Goal: Task Accomplishment & Management: Use online tool/utility

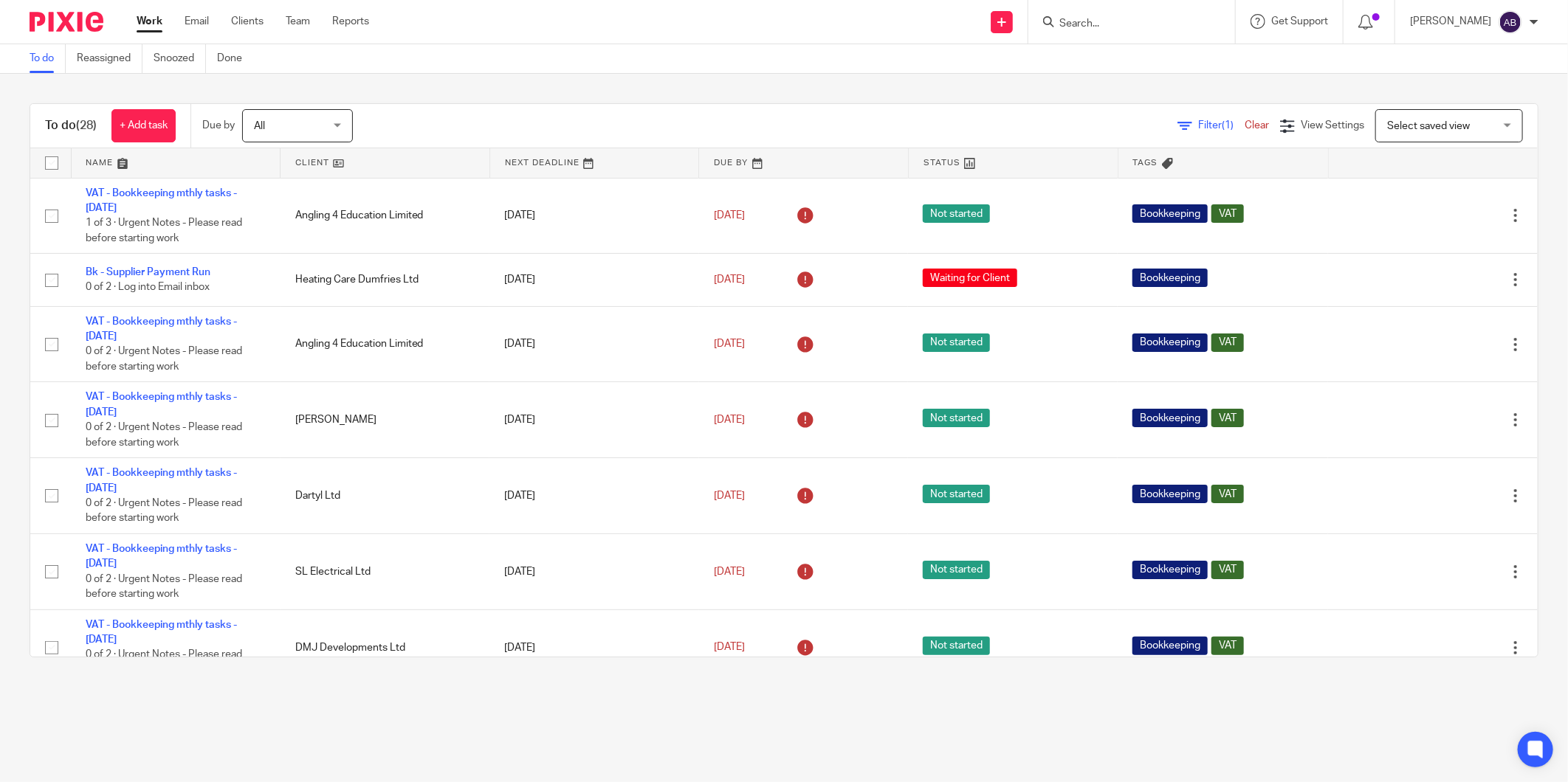
scroll to position [1512, 0]
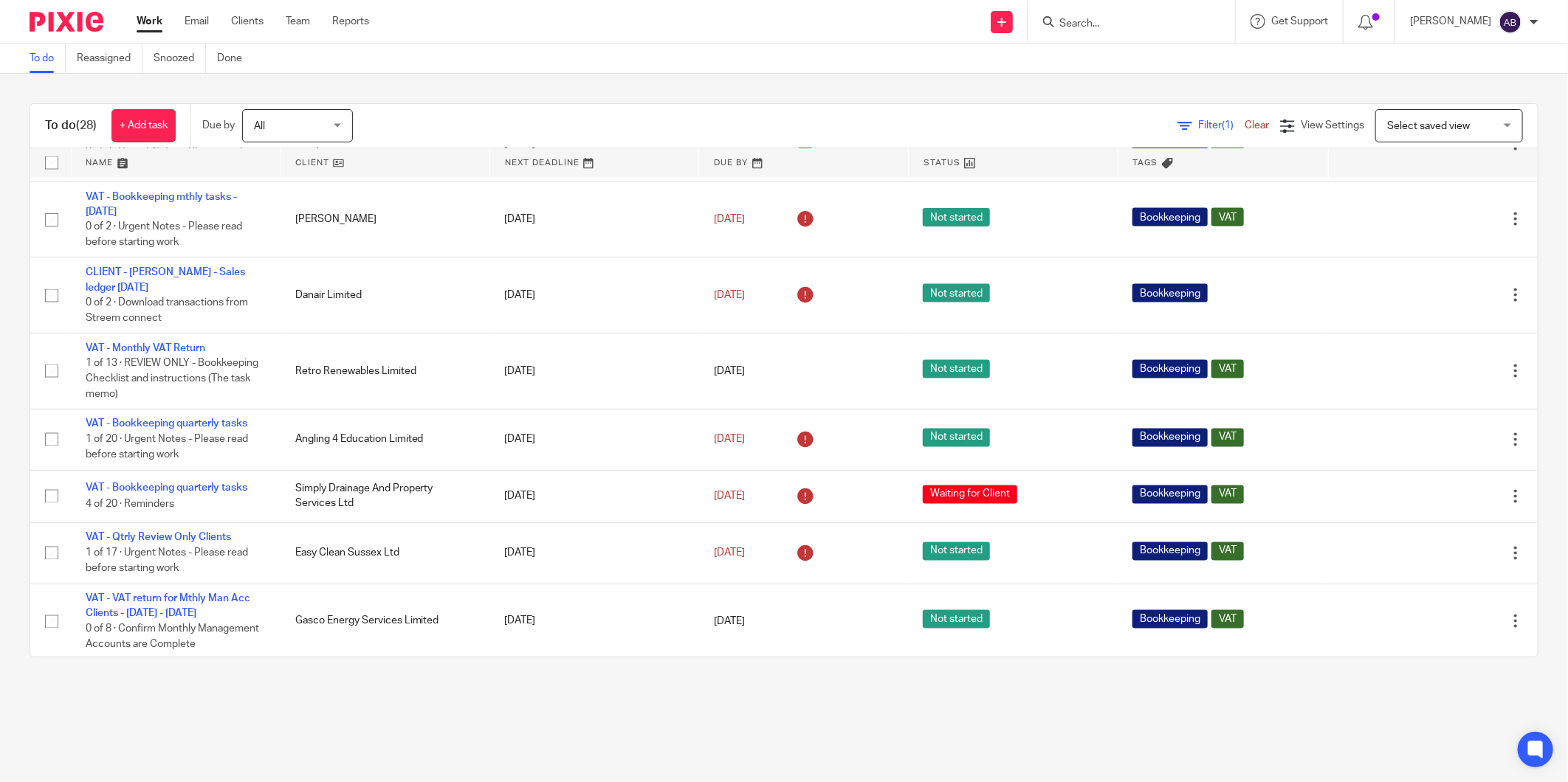
click at [1082, 18] on input "Search" at bounding box center [1124, 24] width 133 height 13
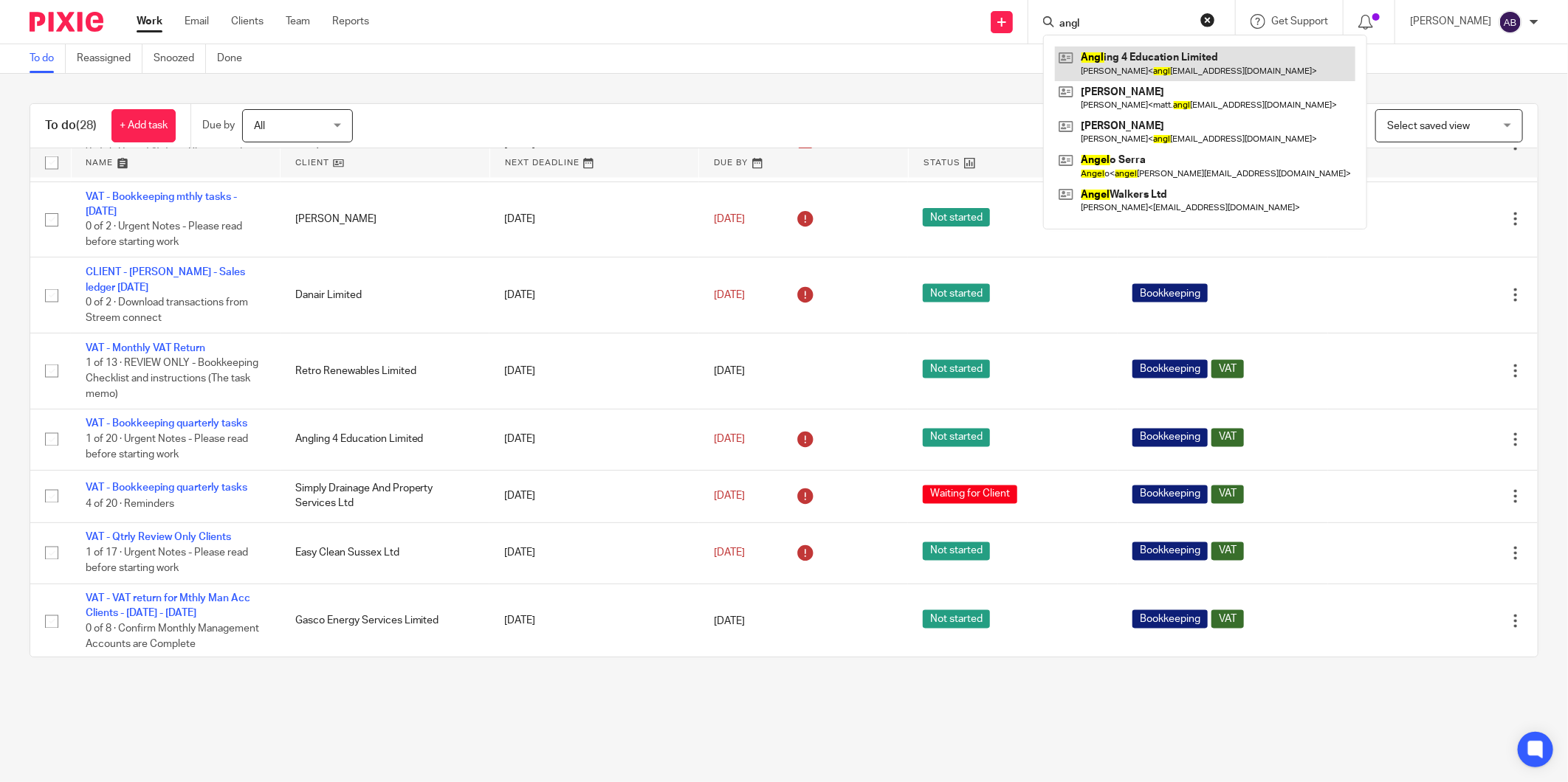
type input "angl"
click at [1097, 68] on link at bounding box center [1205, 63] width 301 height 34
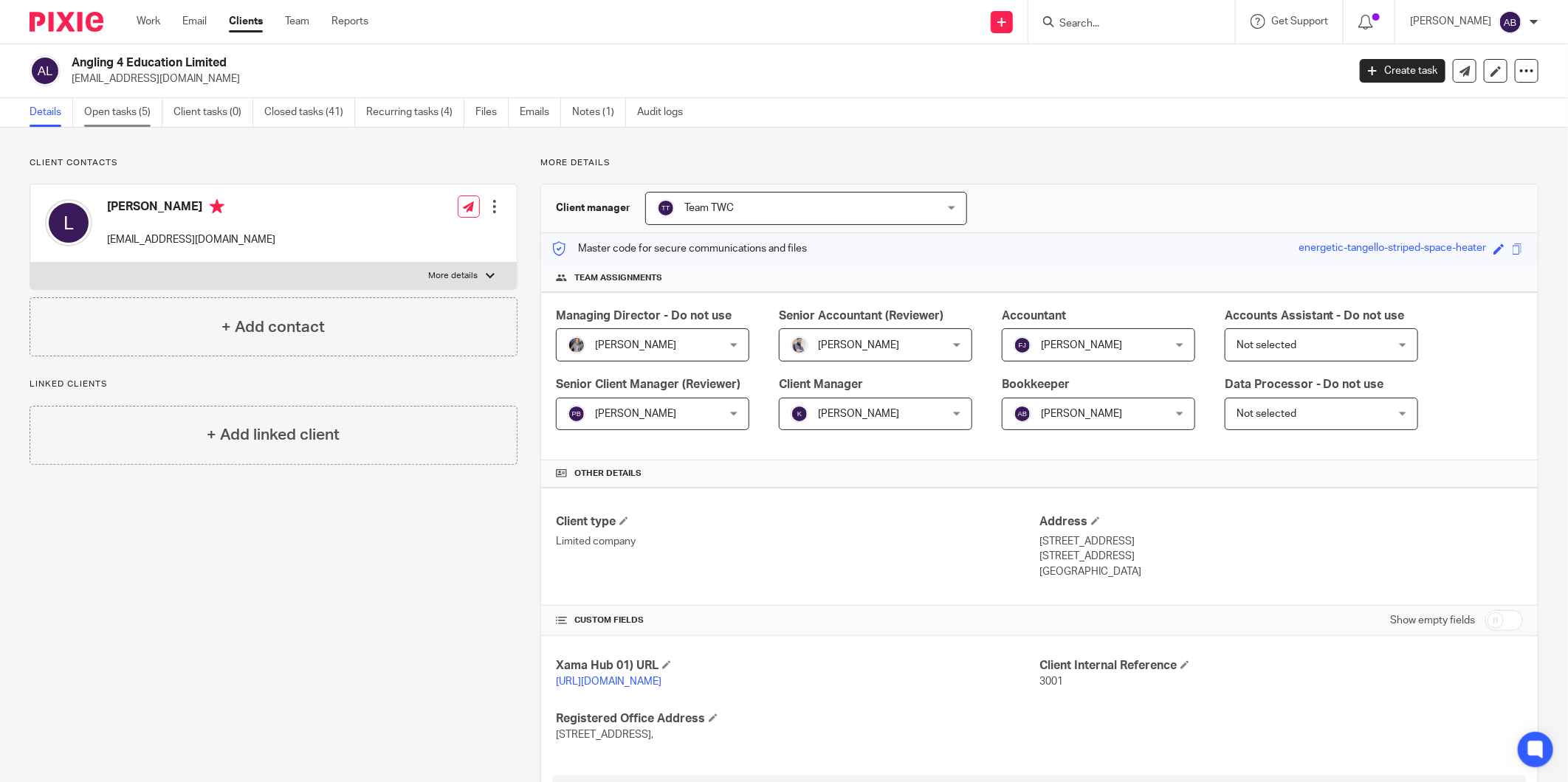
click at [126, 112] on link "Open tasks (5)" at bounding box center [123, 112] width 78 height 29
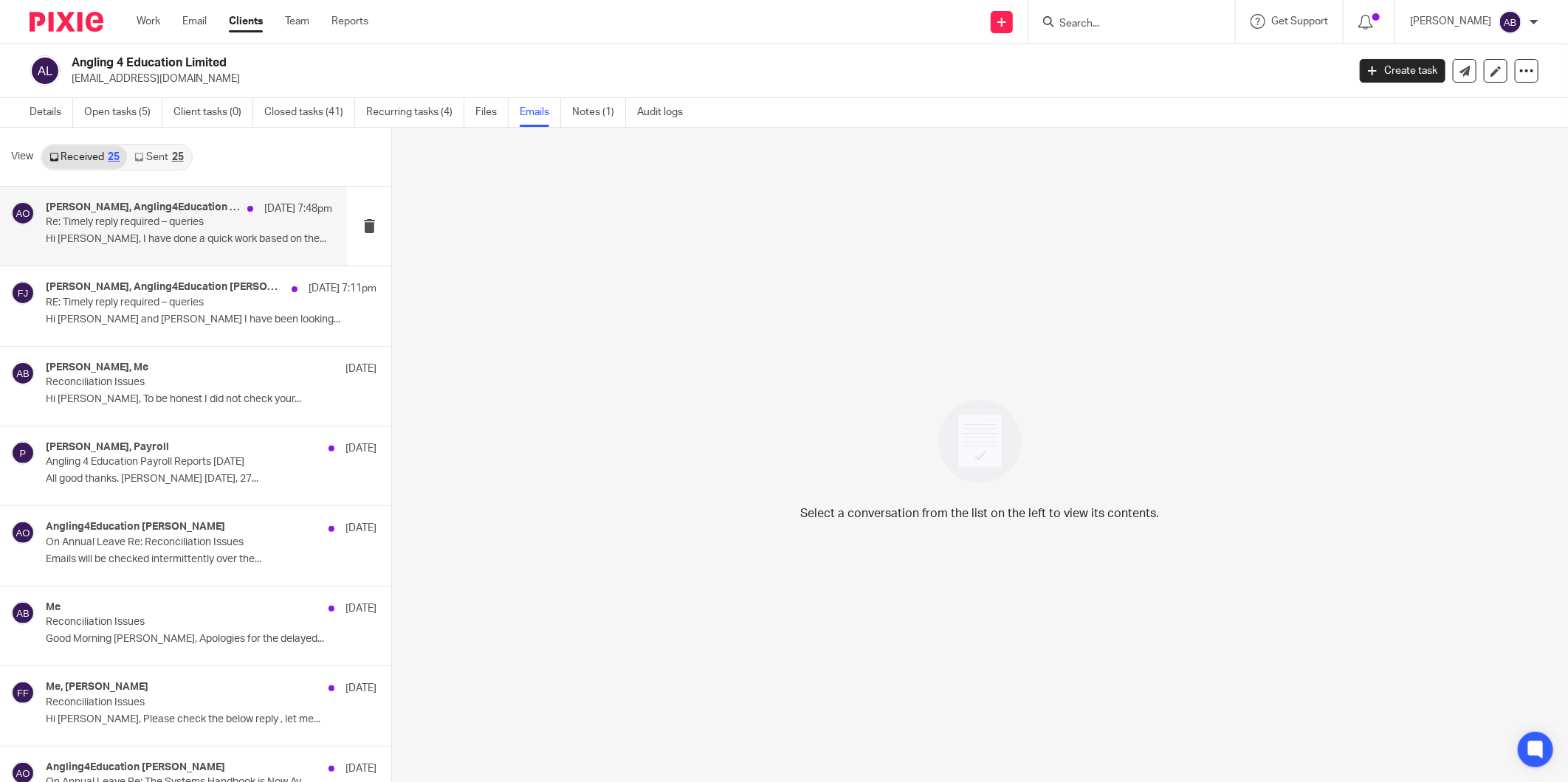
click at [156, 248] on div "Inam Satti, Angling4Education Luke O'Keefe 23 Sep 7:48pm Re: Timely reply requi…" at bounding box center [189, 226] width 287 height 49
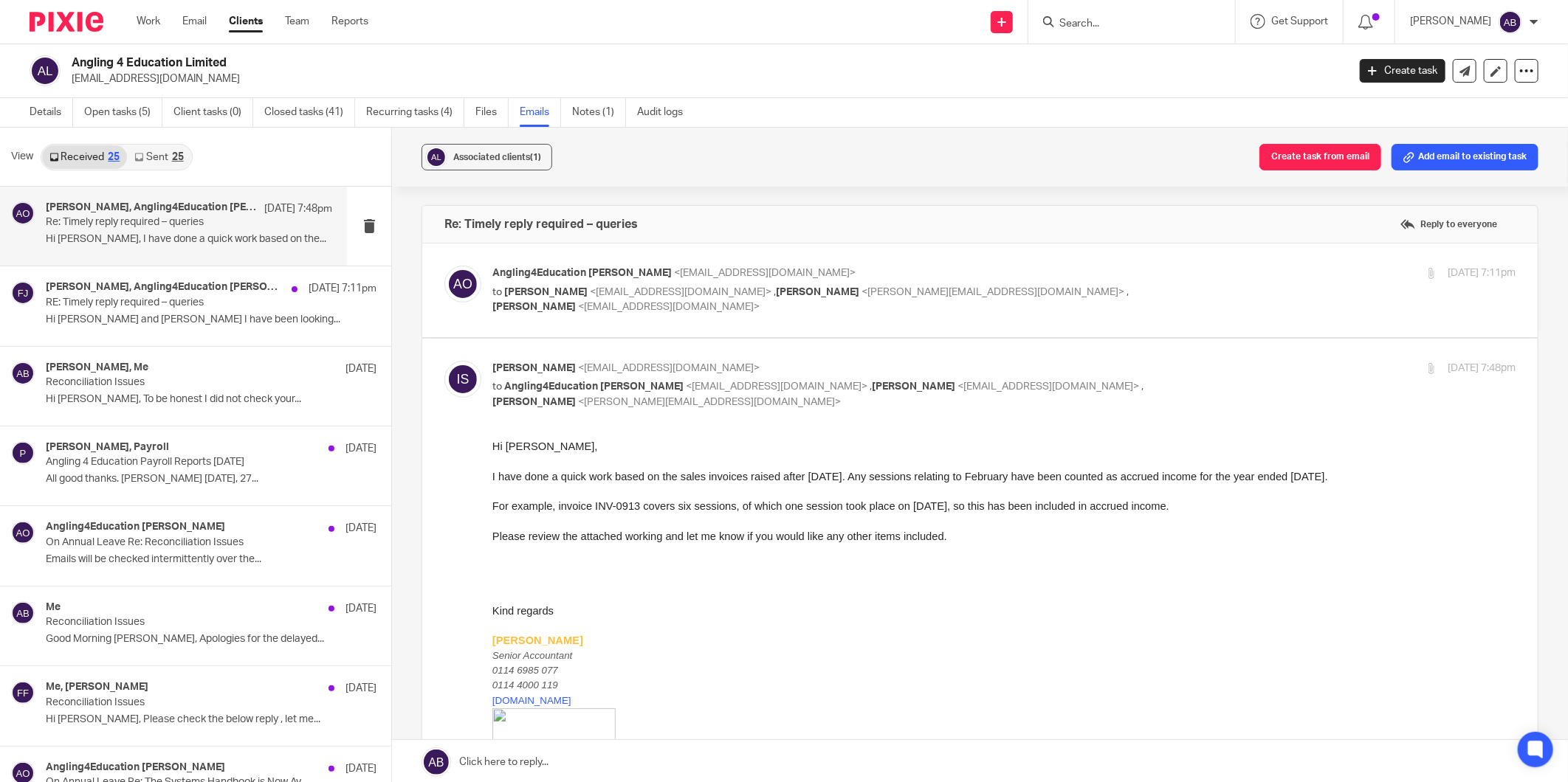
click at [1075, 277] on p "Angling4Education Luke O'Keefe <angling4education@gmail.com>" at bounding box center [833, 274] width 682 height 15
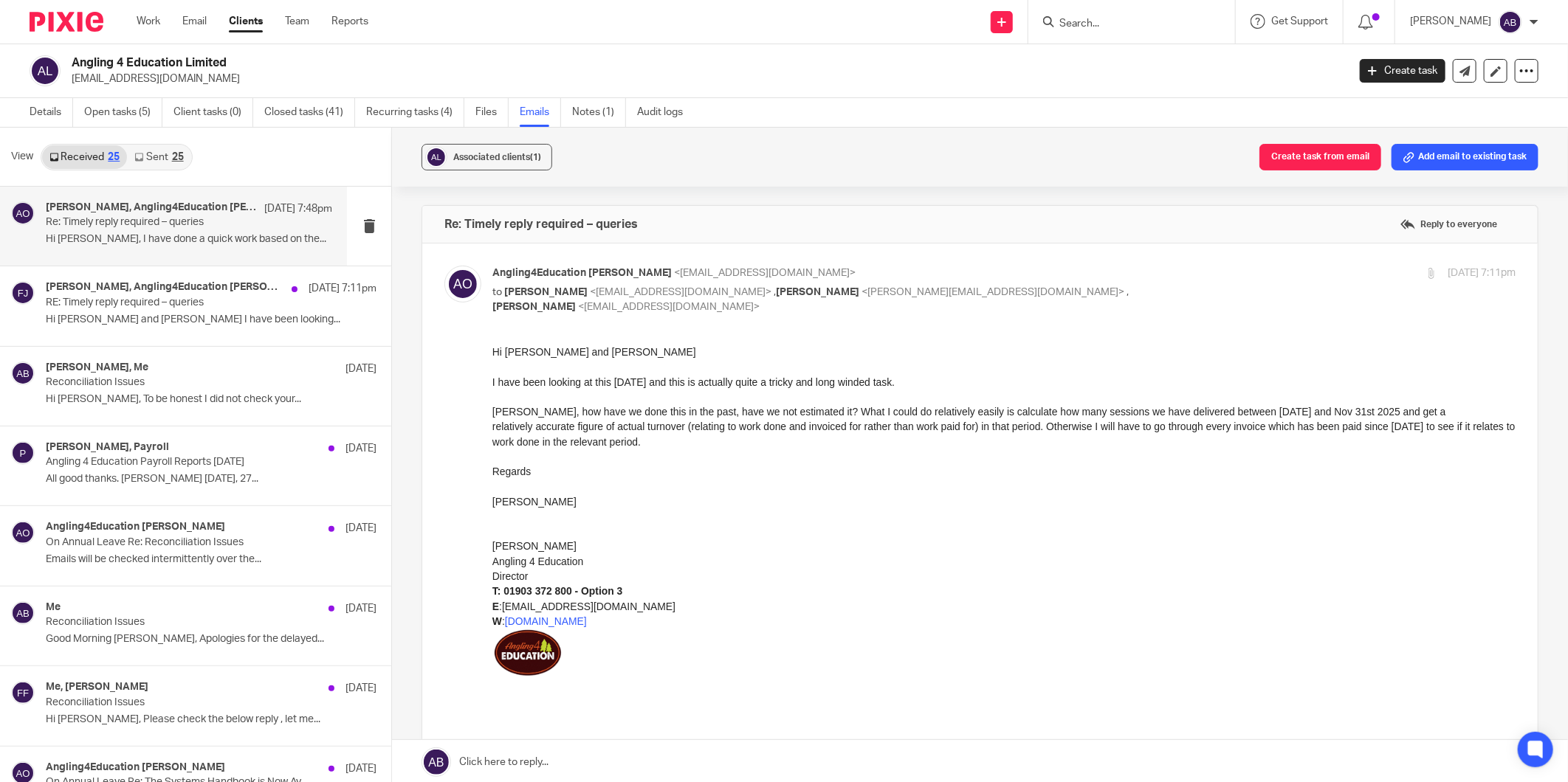
click at [1043, 274] on p "Angling4Education Luke O'Keefe <angling4education@gmail.com>" at bounding box center [833, 274] width 682 height 15
checkbox input "false"
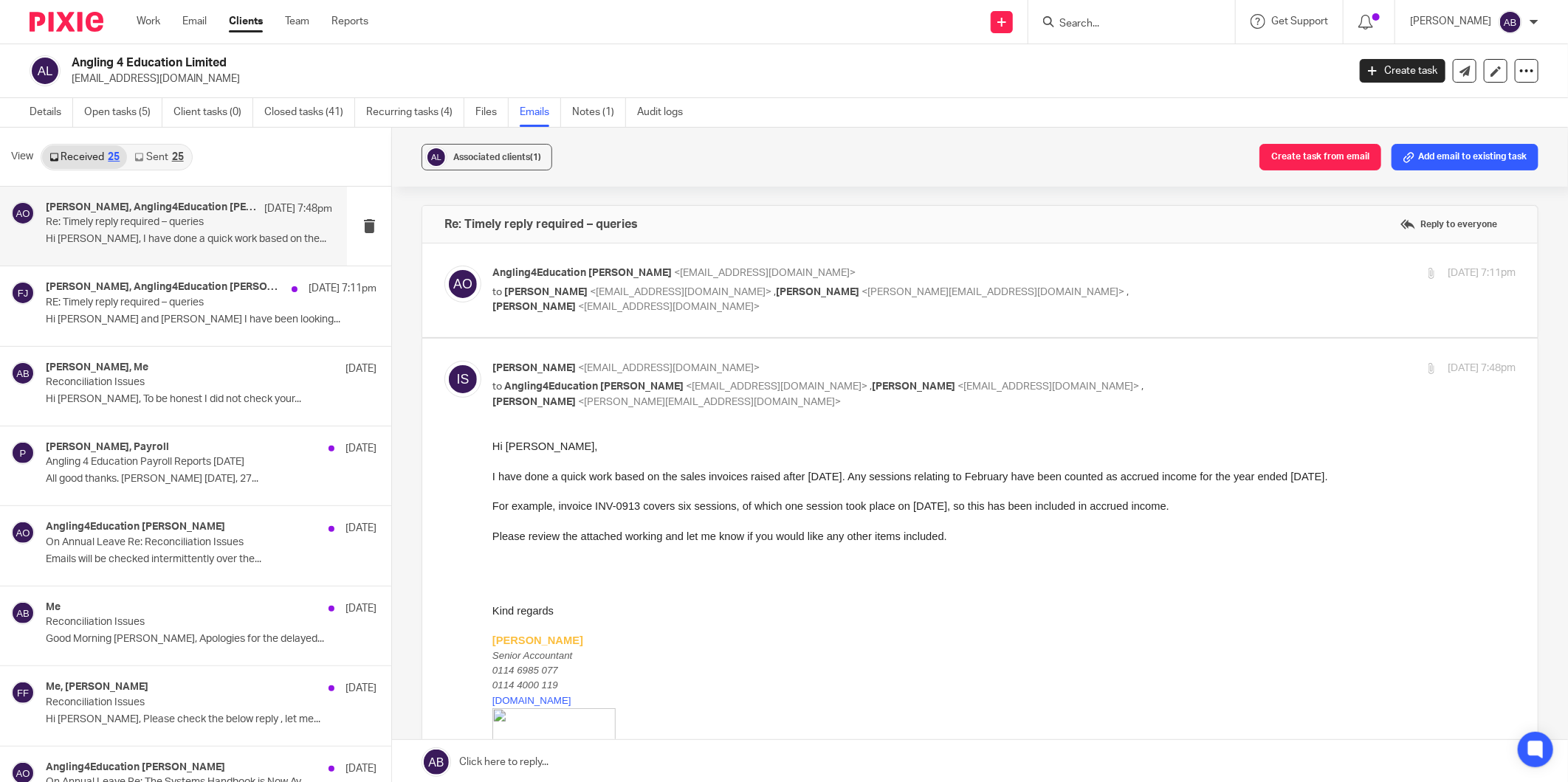
click at [1083, 361] on p "Inam Satti <inam@togetherwecount.co.uk>" at bounding box center [833, 368] width 682 height 15
checkbox input "false"
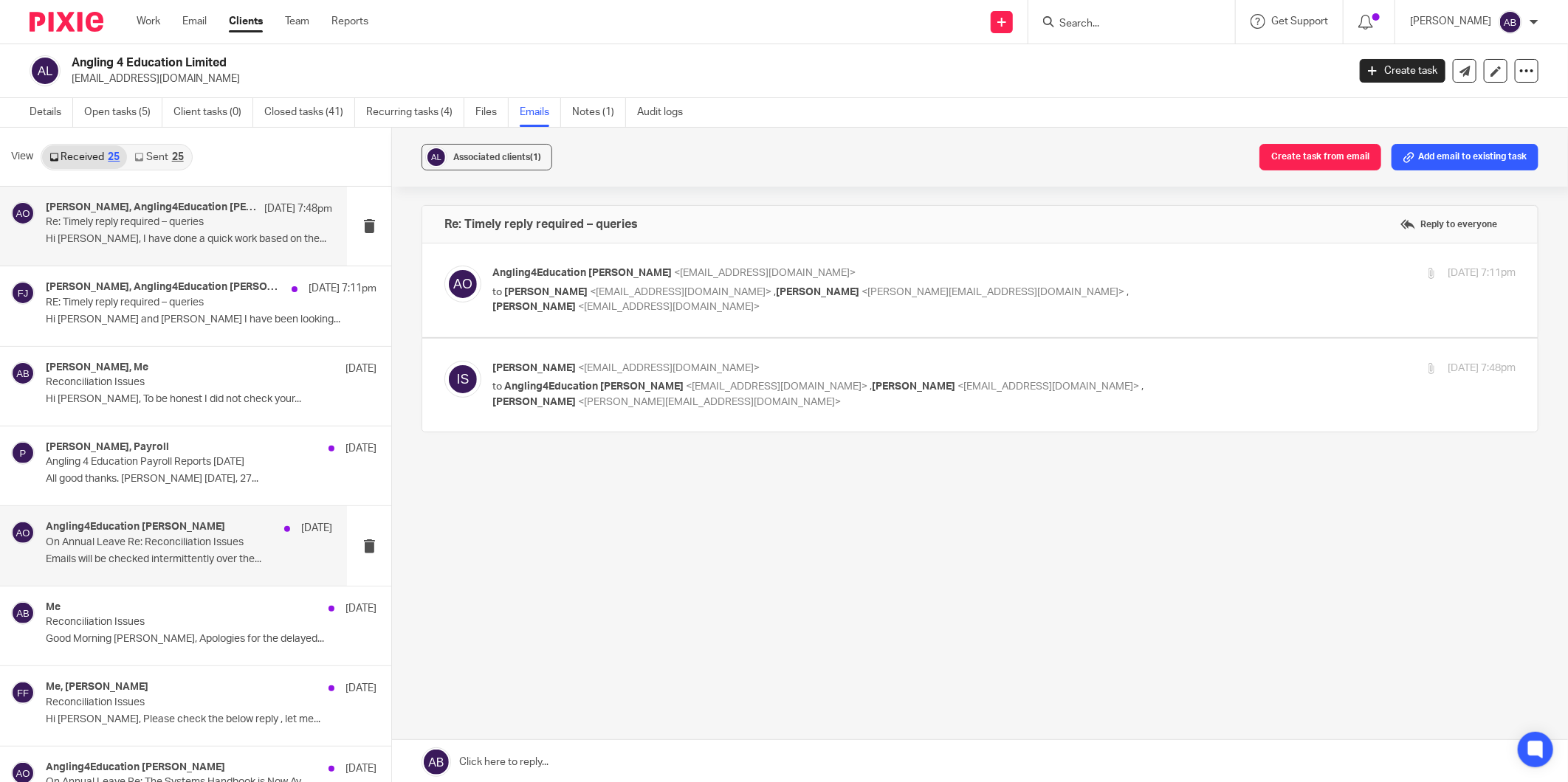
click at [150, 556] on p "Emails will be checked intermittently over the..." at bounding box center [189, 559] width 287 height 12
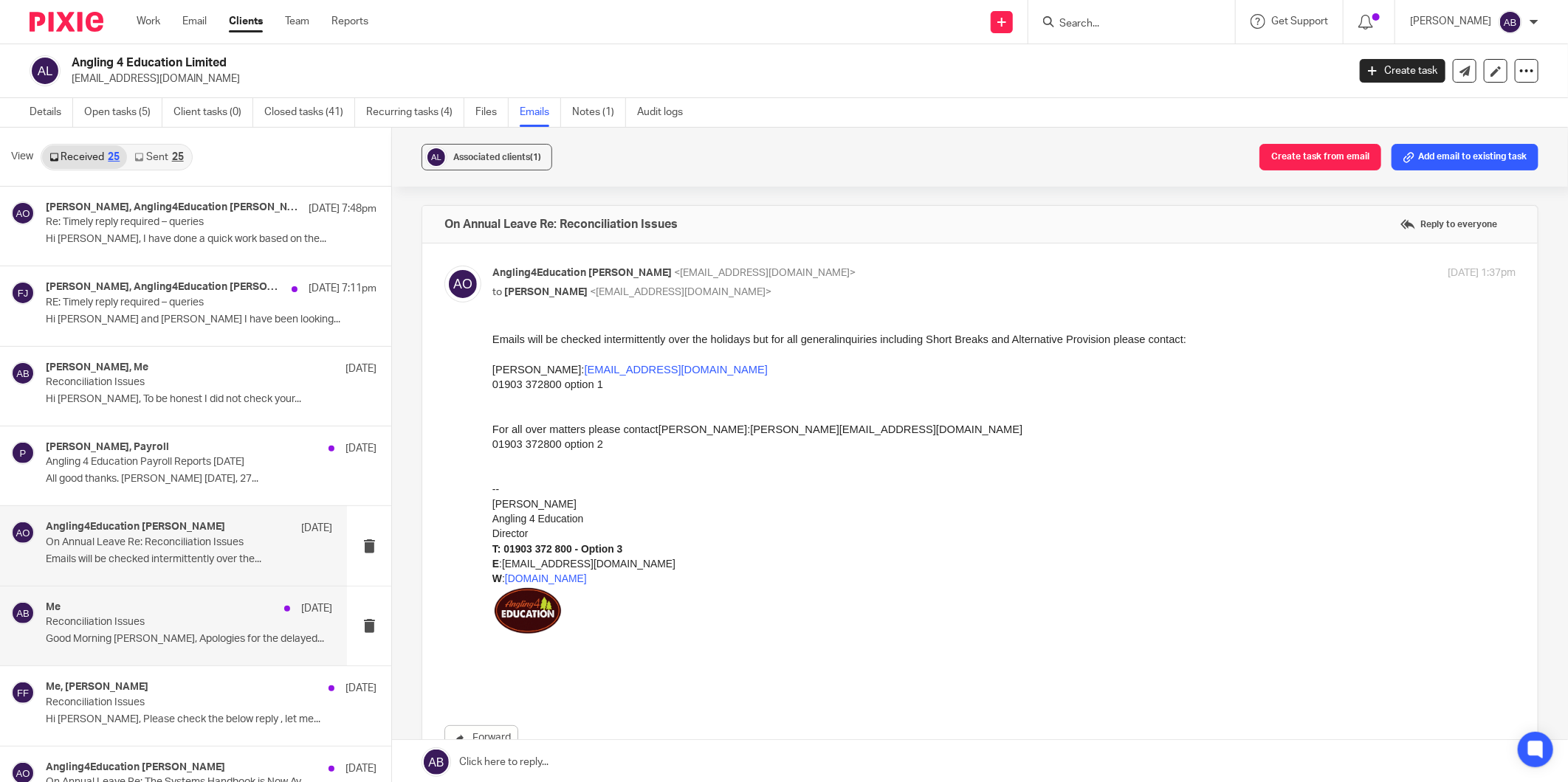
click at [143, 630] on div "Me 14 Aug Reconciliation Issues Good Morning Fiona, Apologies for the delayed..." at bounding box center [189, 626] width 287 height 49
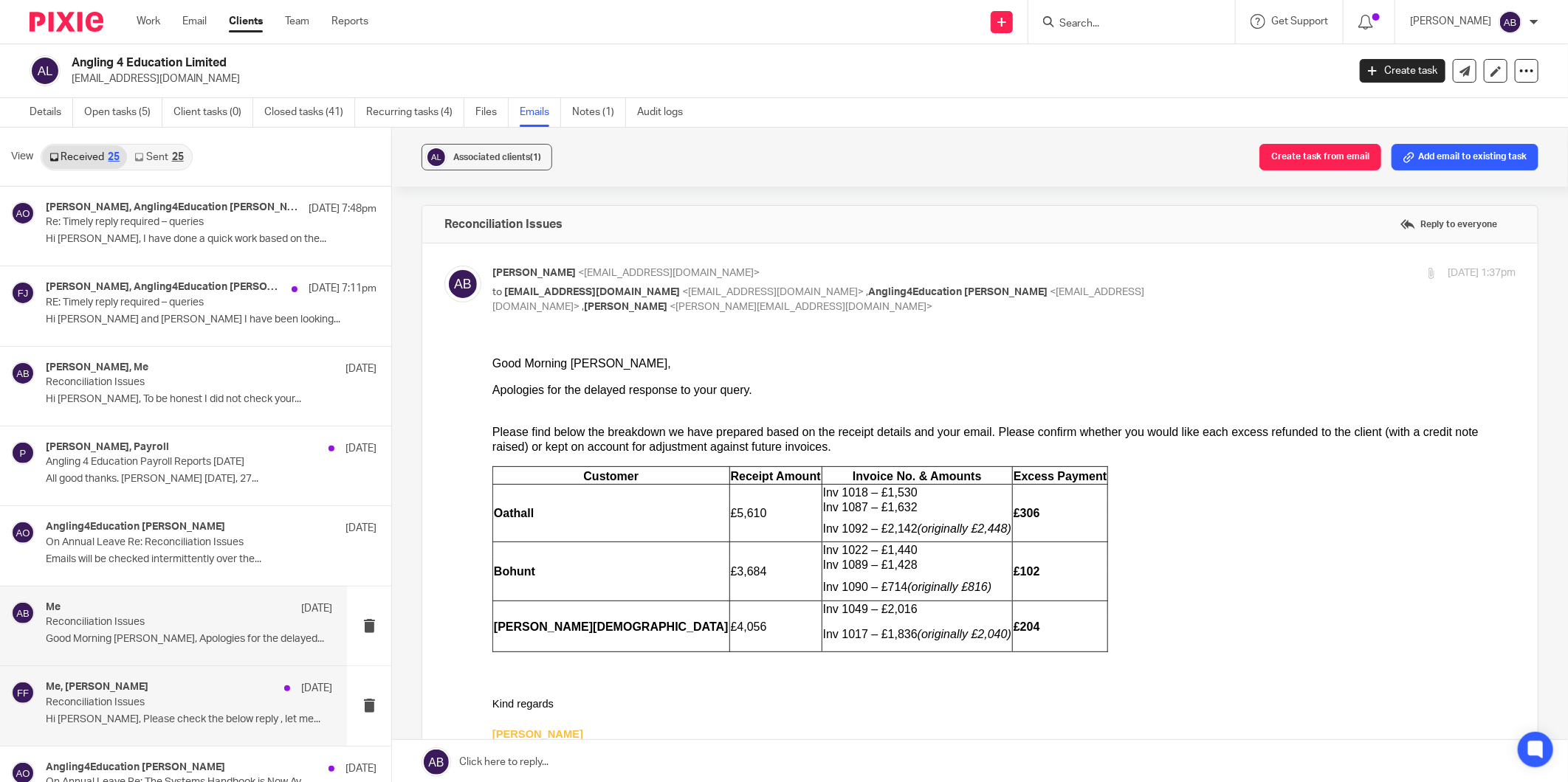
click at [119, 710] on div "Me, Fiona Foster 14 Aug Reconciliation Issues Hi Kim, Please check the below re…" at bounding box center [189, 706] width 287 height 49
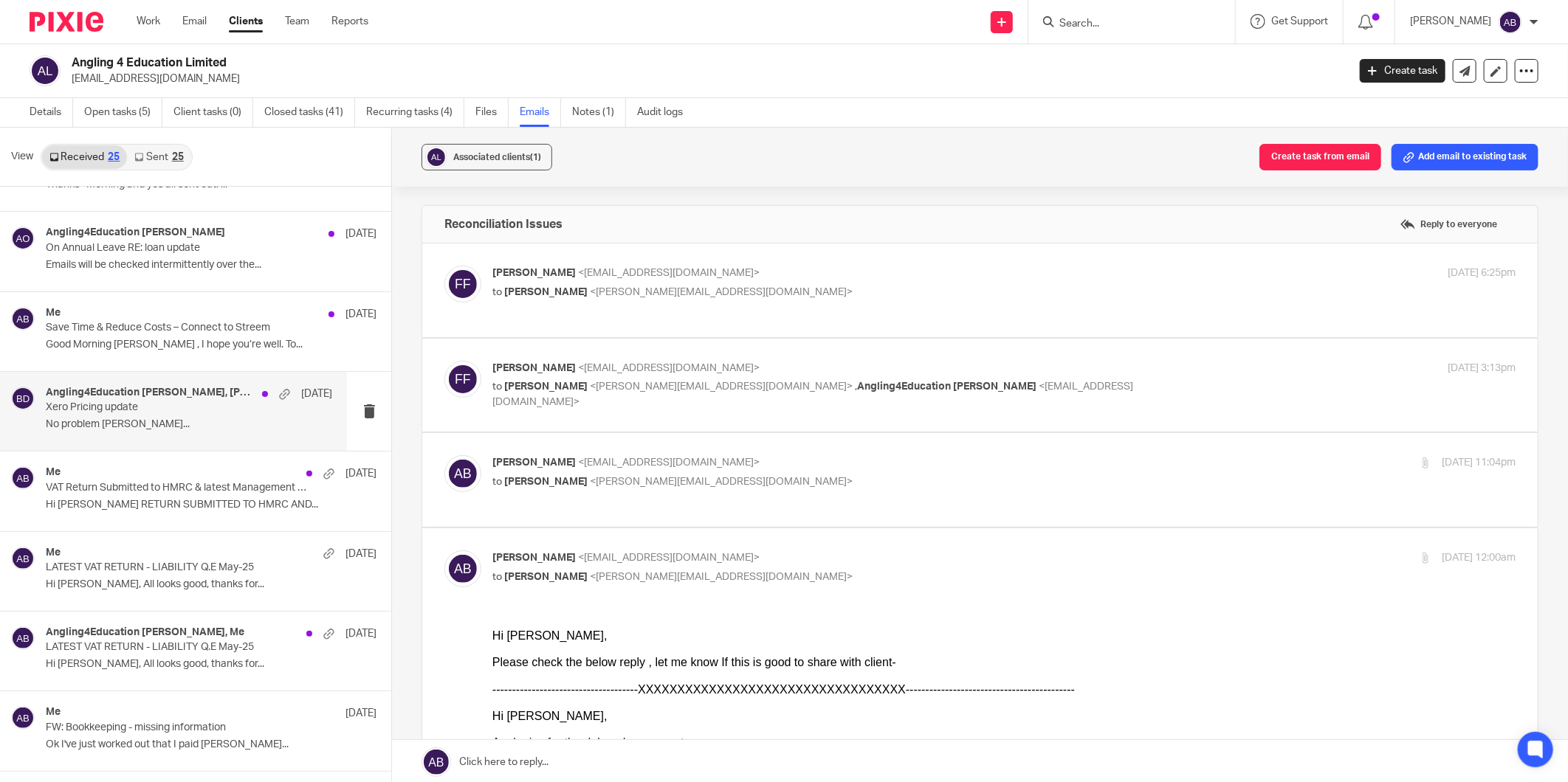
scroll to position [738, 0]
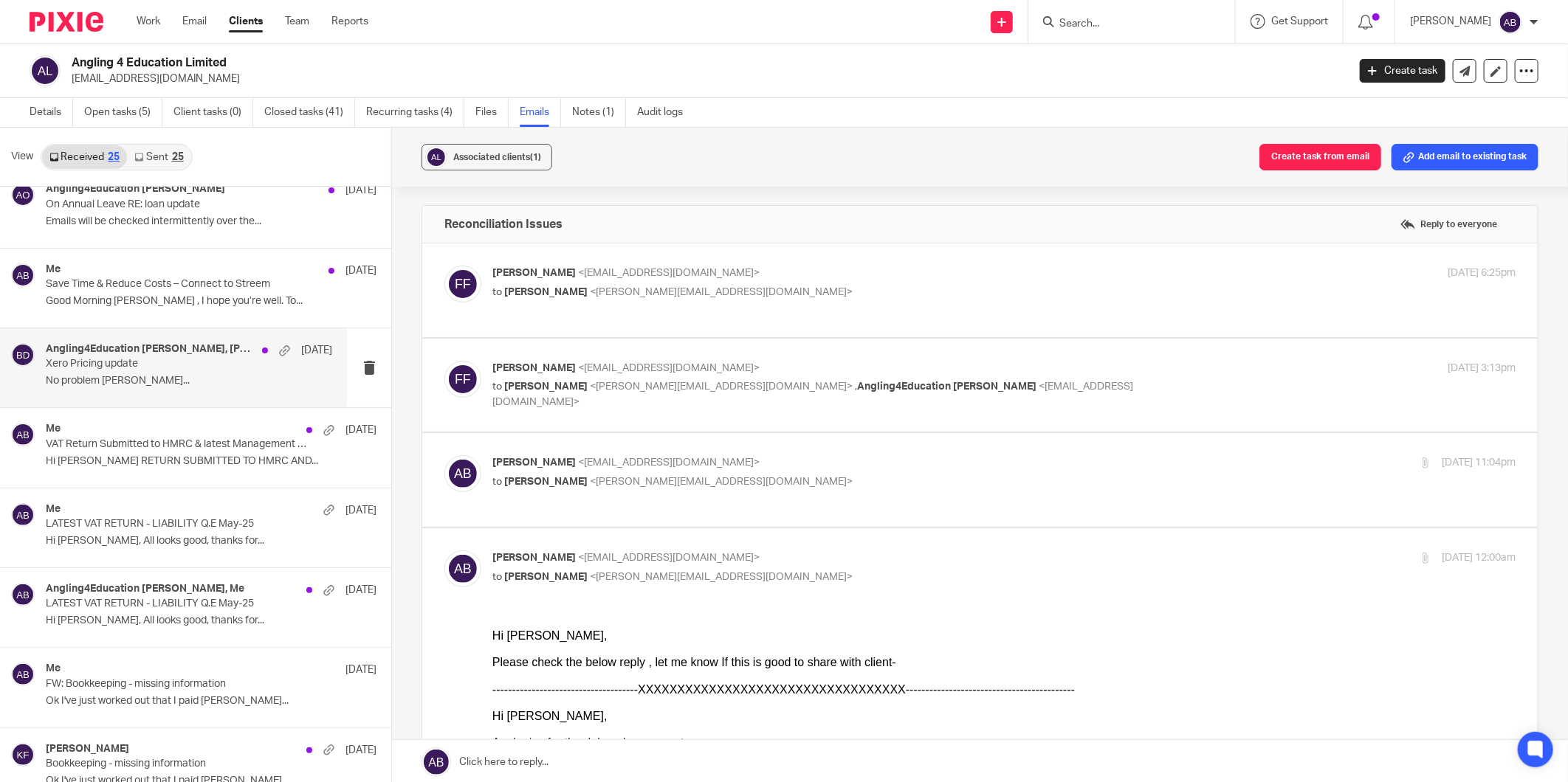
click at [137, 669] on div "Me 2 Jul" at bounding box center [210, 670] width 331 height 15
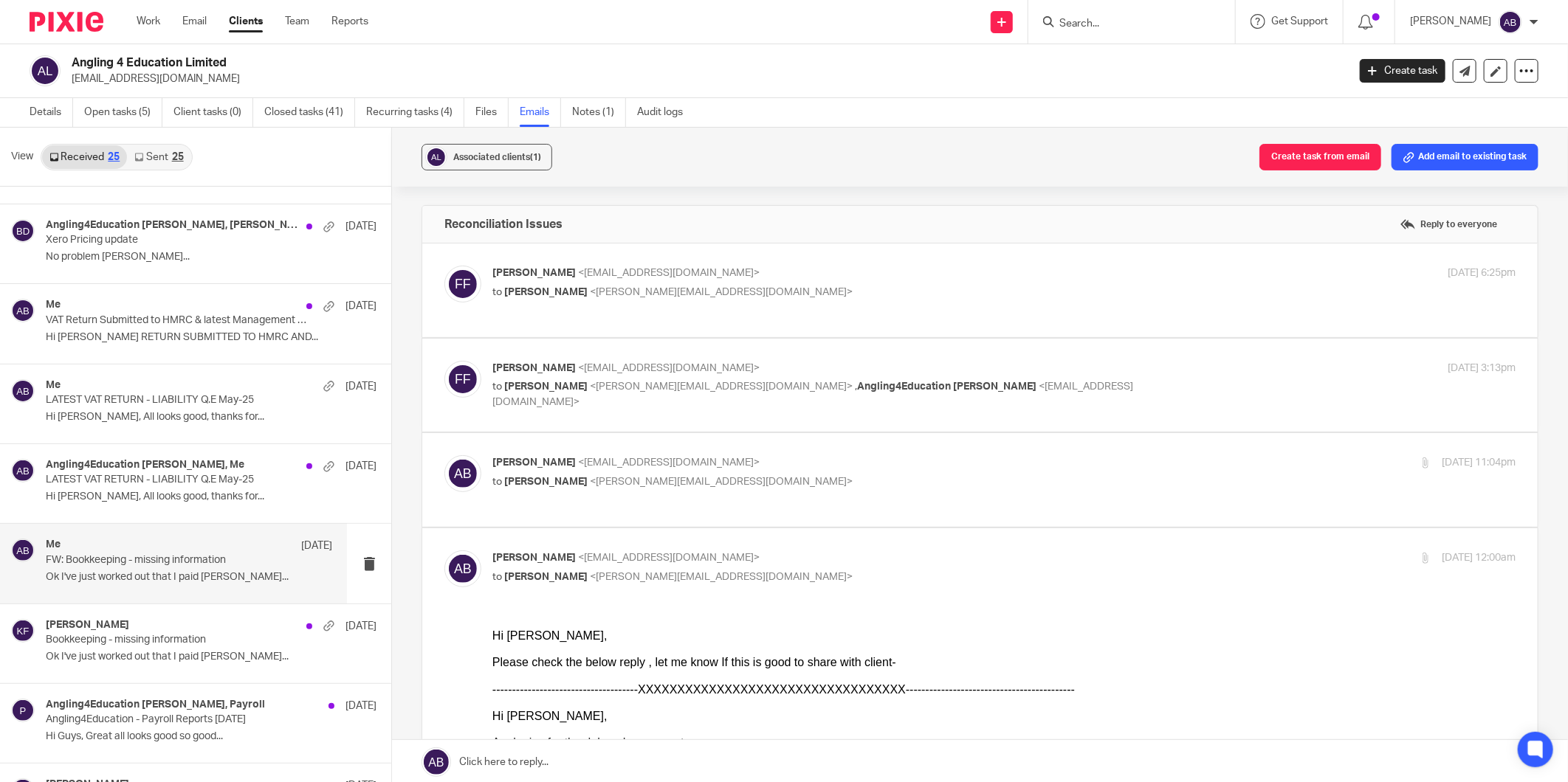
scroll to position [901, 0]
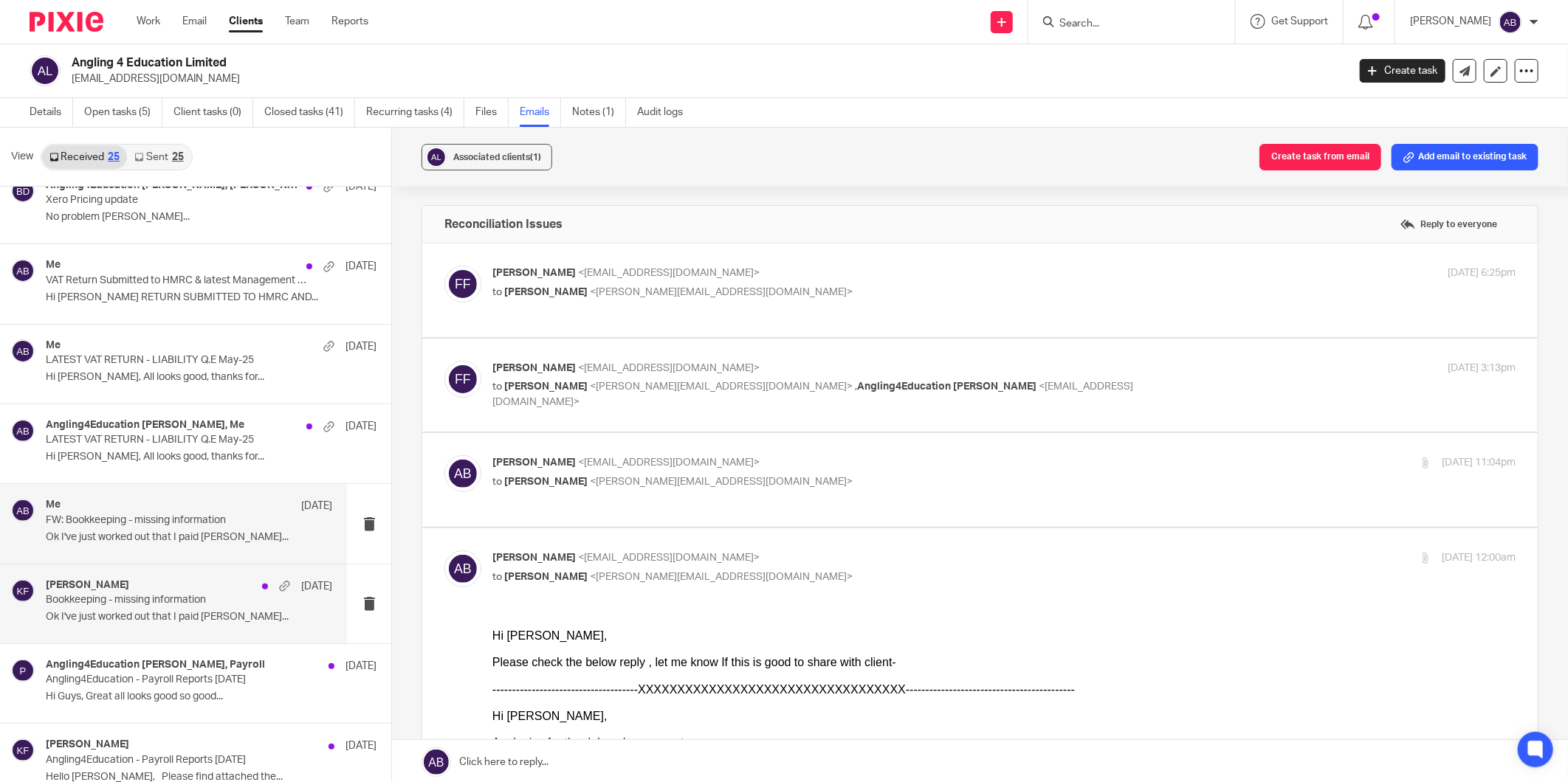
click at [158, 609] on div "Kim Faulkner 2 Jul Bookkeeping - missing information Ok I've just worked out th…" at bounding box center [189, 604] width 287 height 49
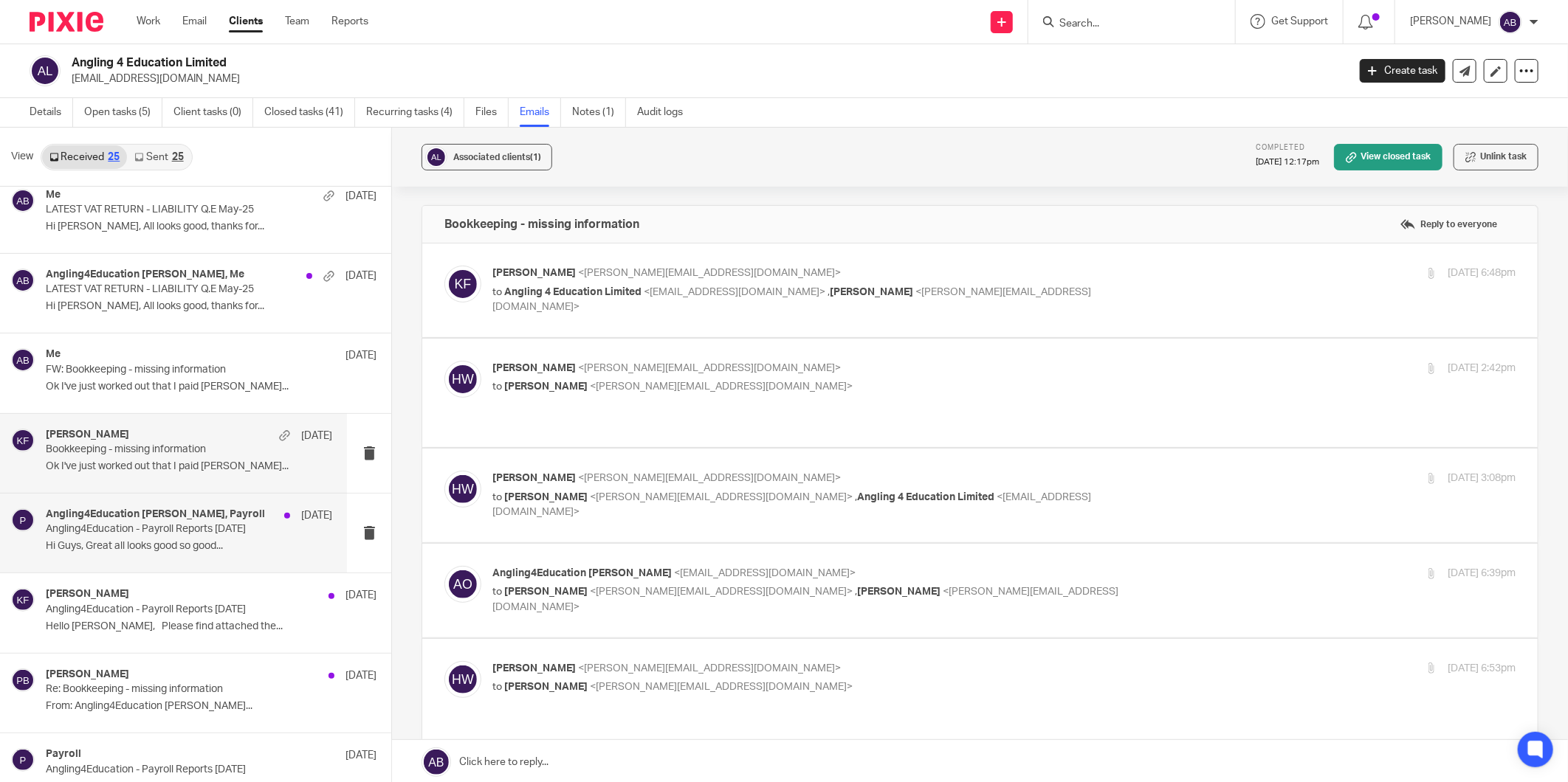
scroll to position [0, 0]
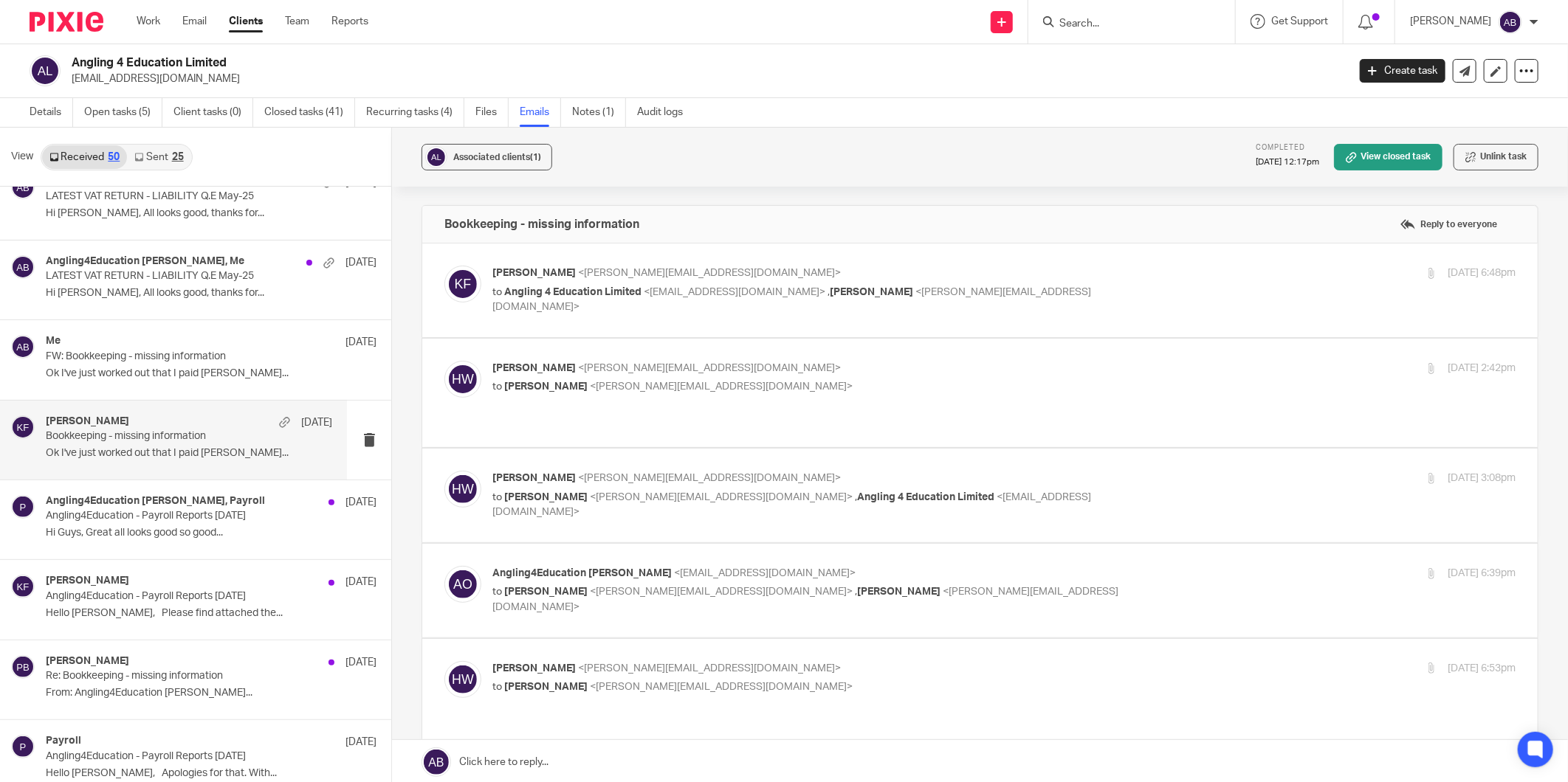
click at [1119, 268] on p "Kim Faulkner <kim@togetherwecount.co.uk>" at bounding box center [833, 274] width 682 height 15
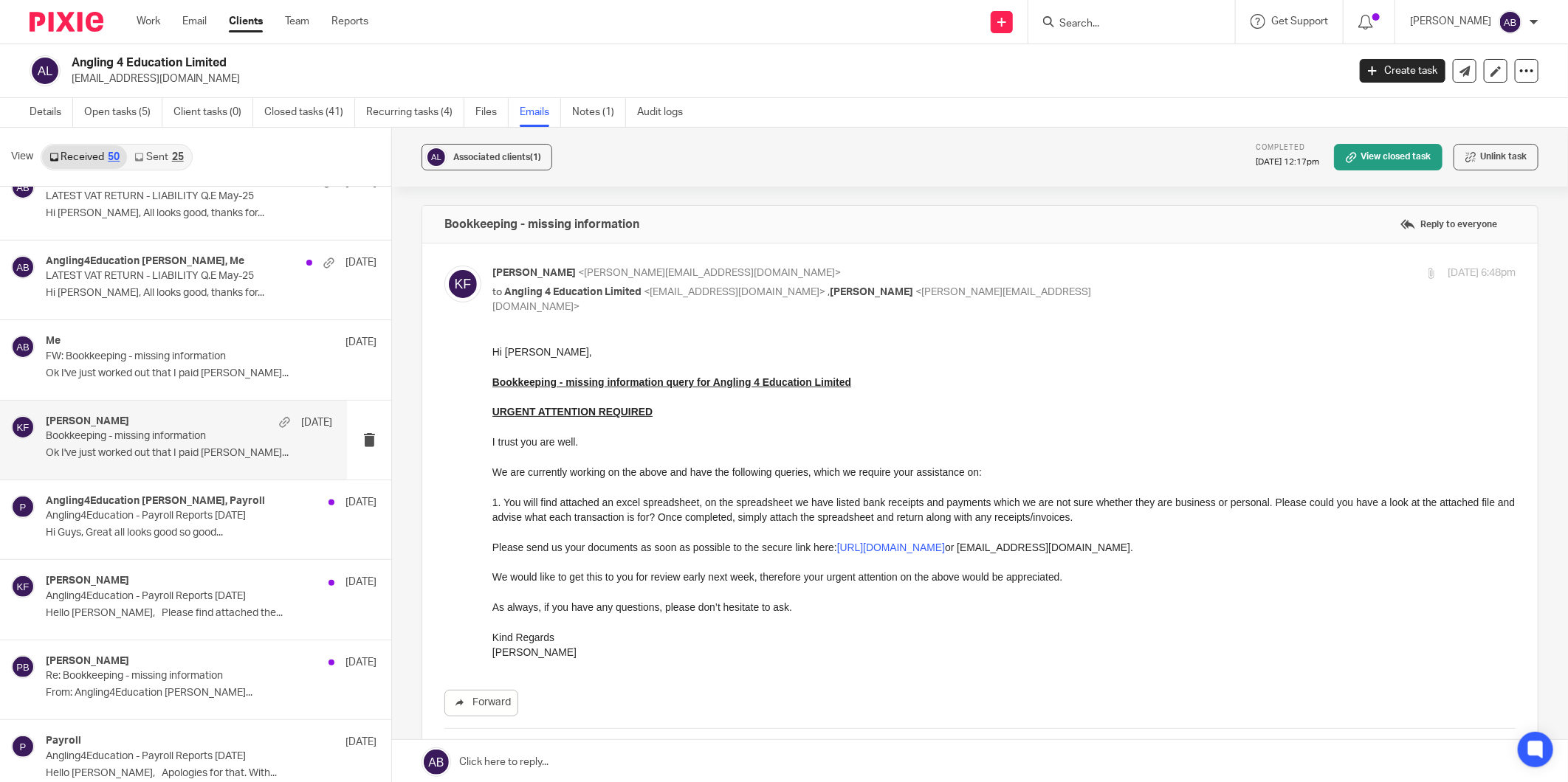
click at [1109, 279] on p "Kim Faulkner <kim@togetherwecount.co.uk>" at bounding box center [833, 274] width 682 height 15
checkbox input "false"
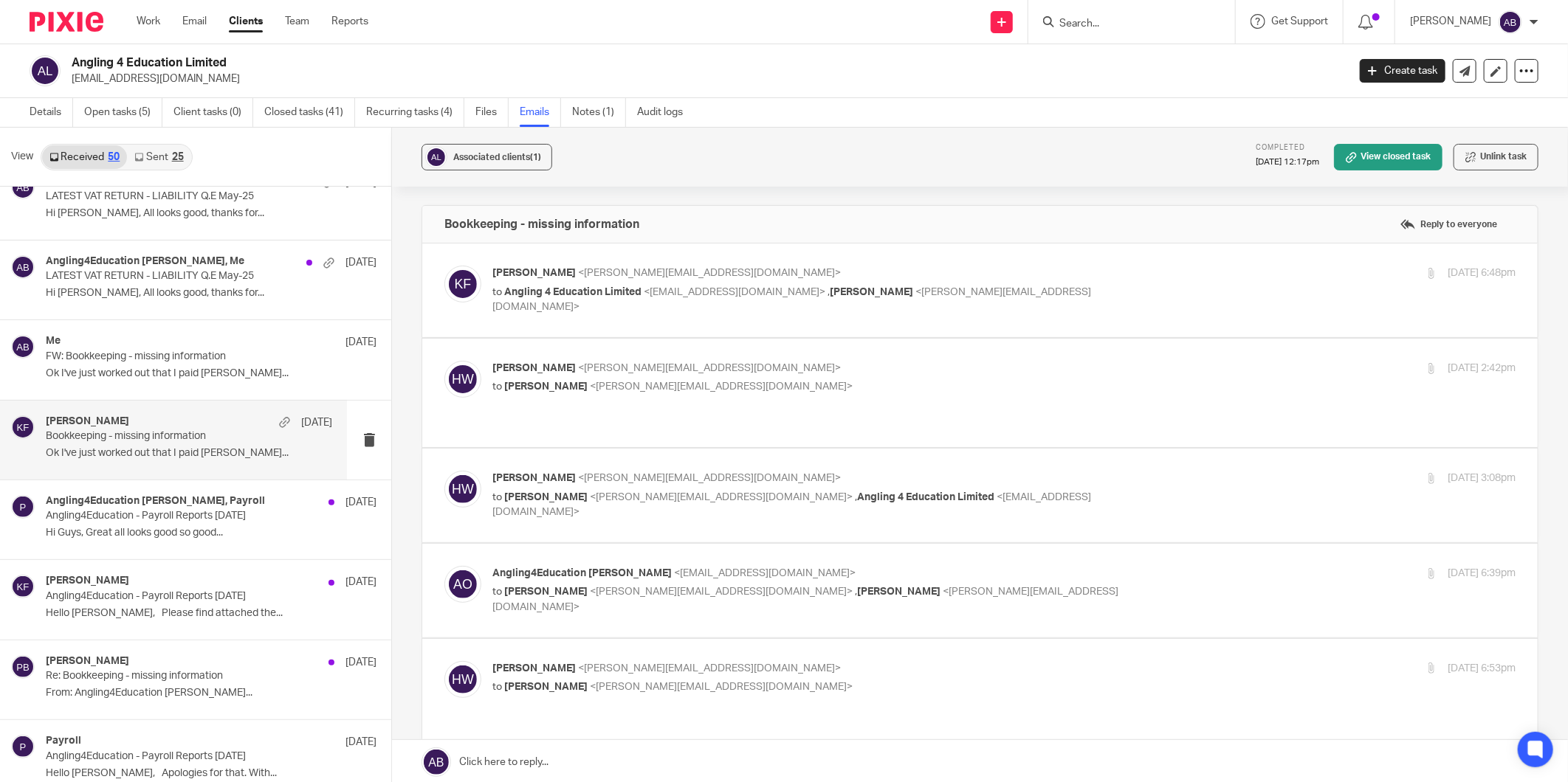
click at [971, 390] on p "to Kim Faulkner <kim@togetherwecount.co.uk>" at bounding box center [833, 387] width 682 height 15
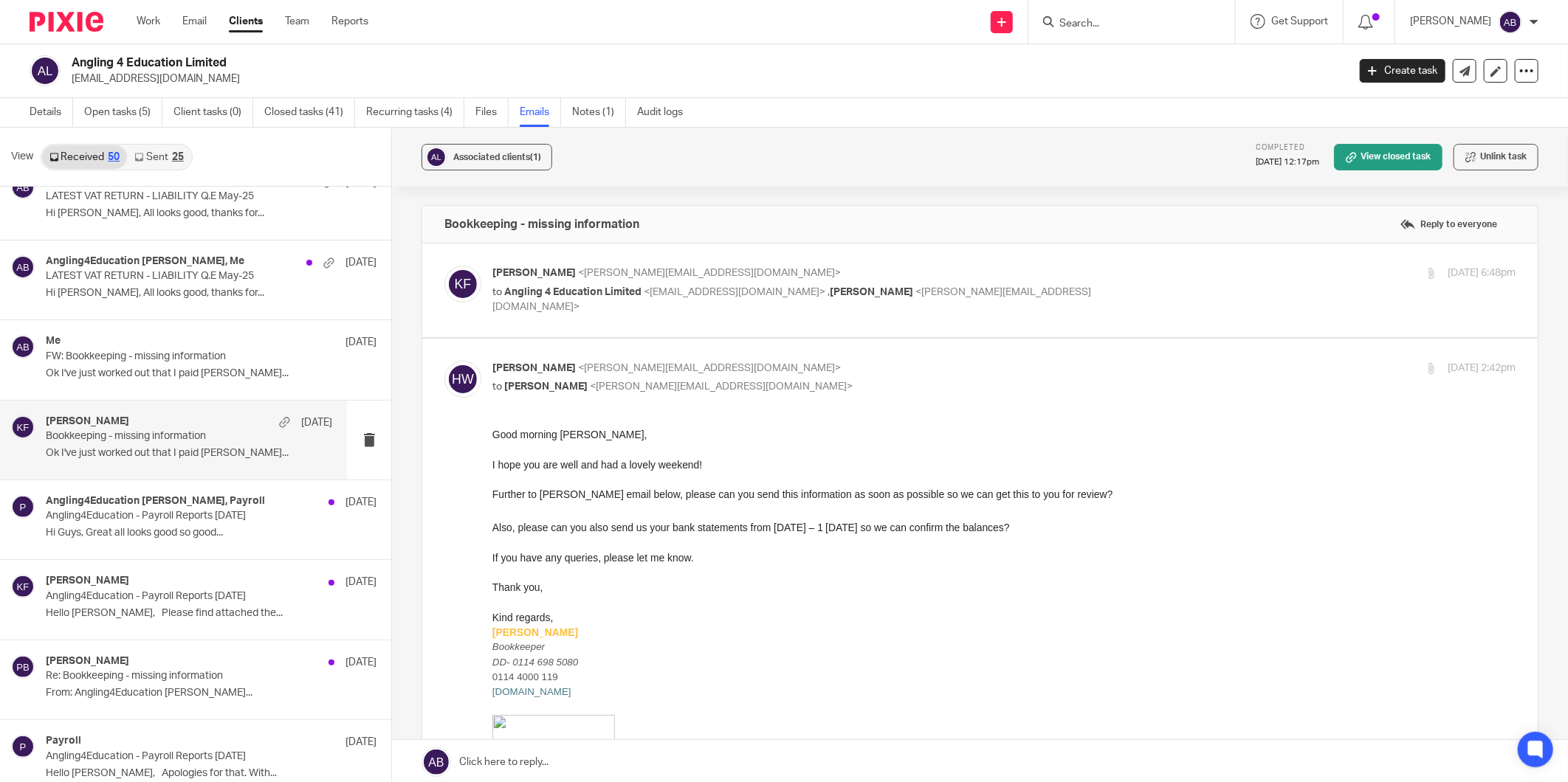
click at [961, 371] on p "Hannah Whitham <hannah@togetherwecount.co.uk>" at bounding box center [833, 368] width 682 height 15
checkbox input "false"
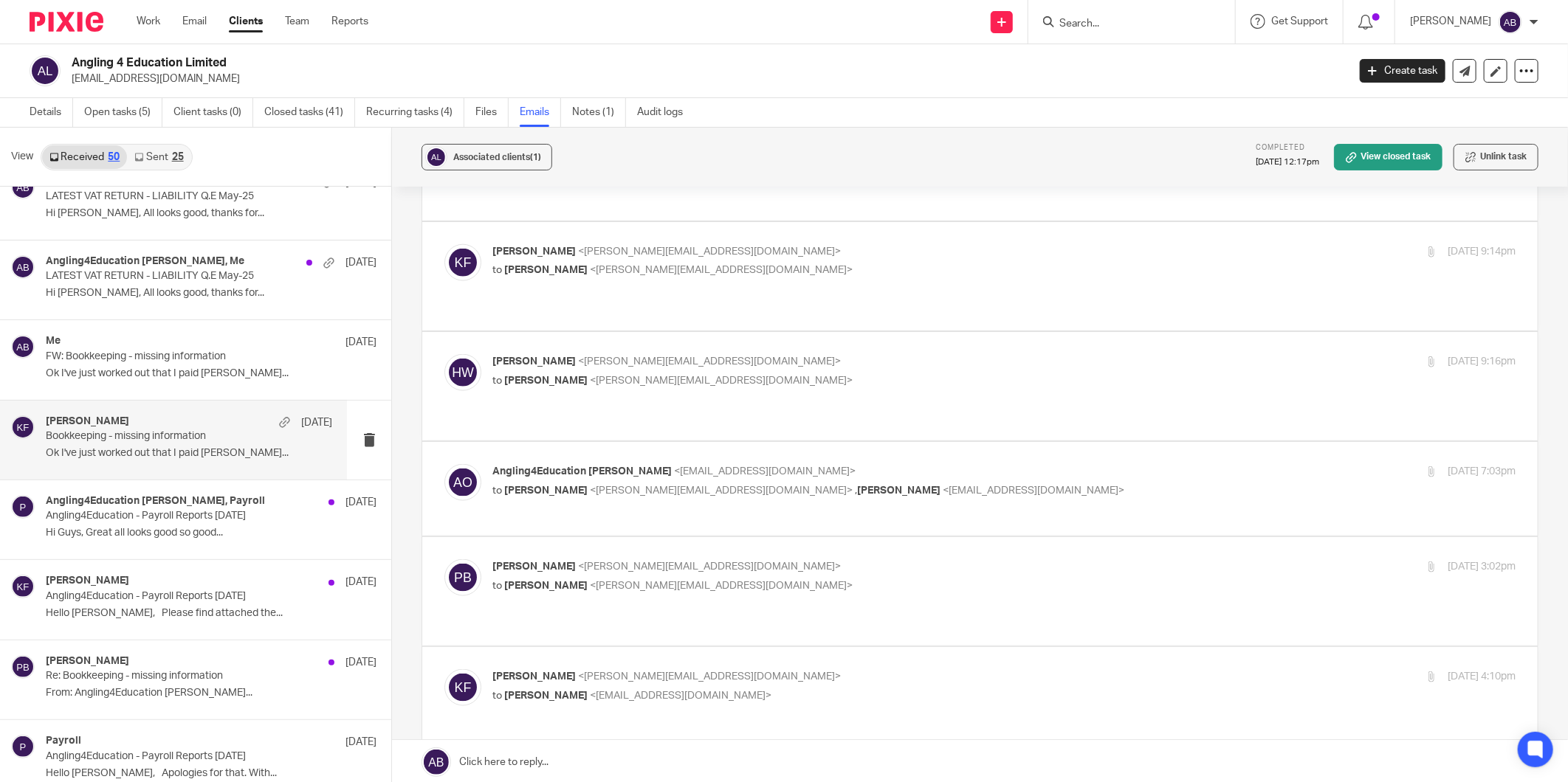
scroll to position [1066, 0]
click at [1022, 666] on p "Kim Faulkner <kim@togetherwecount.co.uk>" at bounding box center [833, 674] width 682 height 15
checkbox input "true"
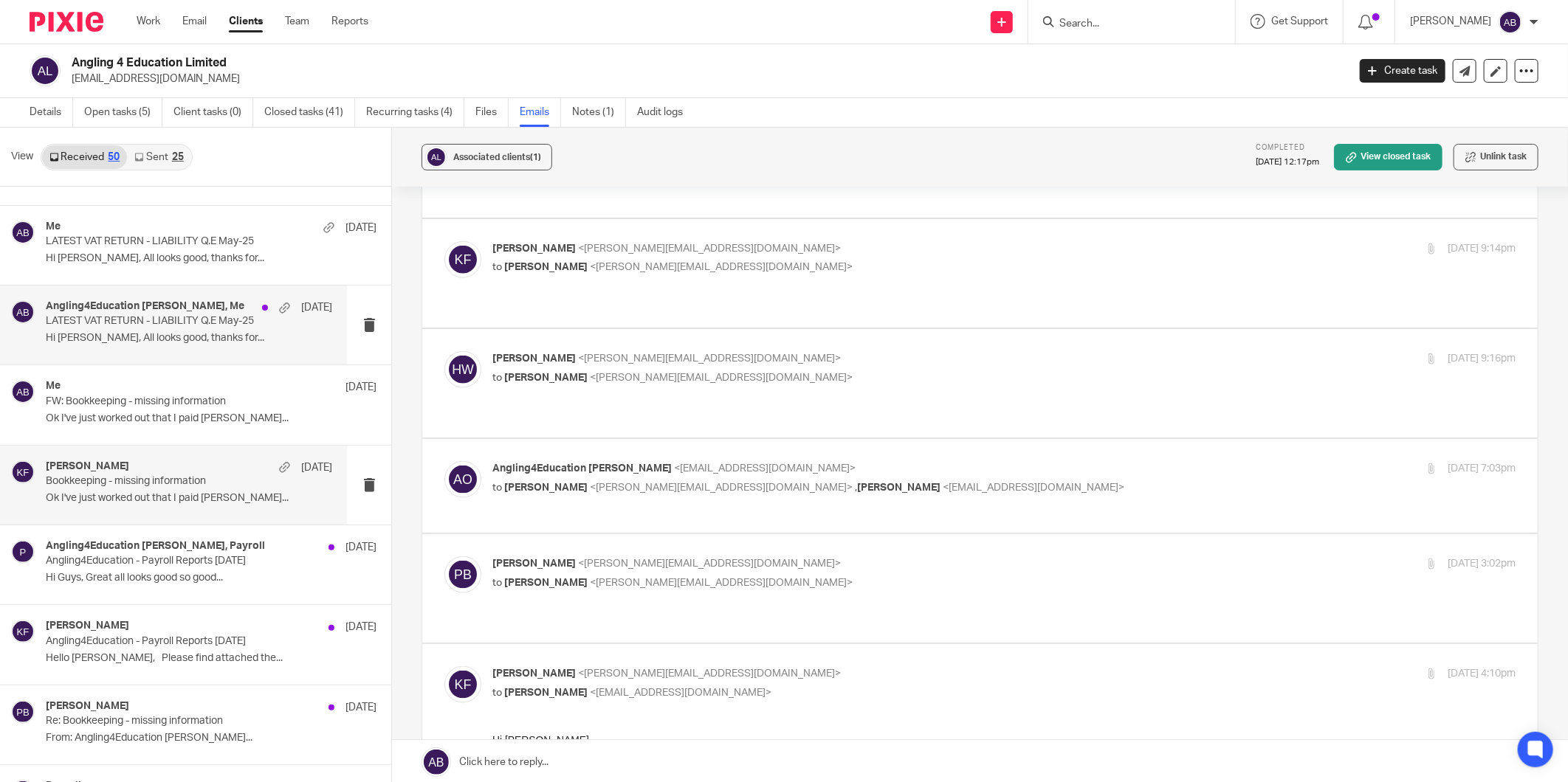
scroll to position [983, 0]
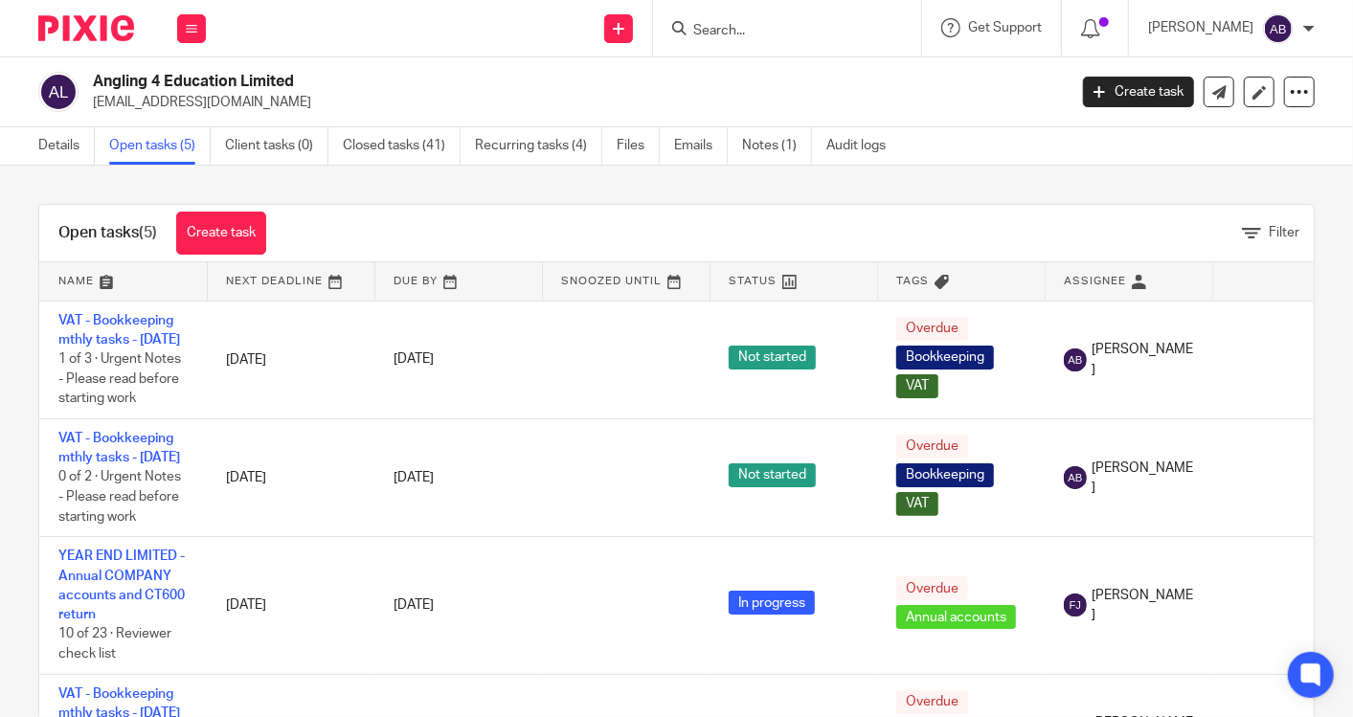
click at [670, 148] on ul "Details Open tasks (5) Client tasks (0) Closed tasks (41) Recurring tasks (4) F…" at bounding box center [476, 145] width 876 height 37
click at [676, 147] on link "Emails" at bounding box center [701, 145] width 54 height 37
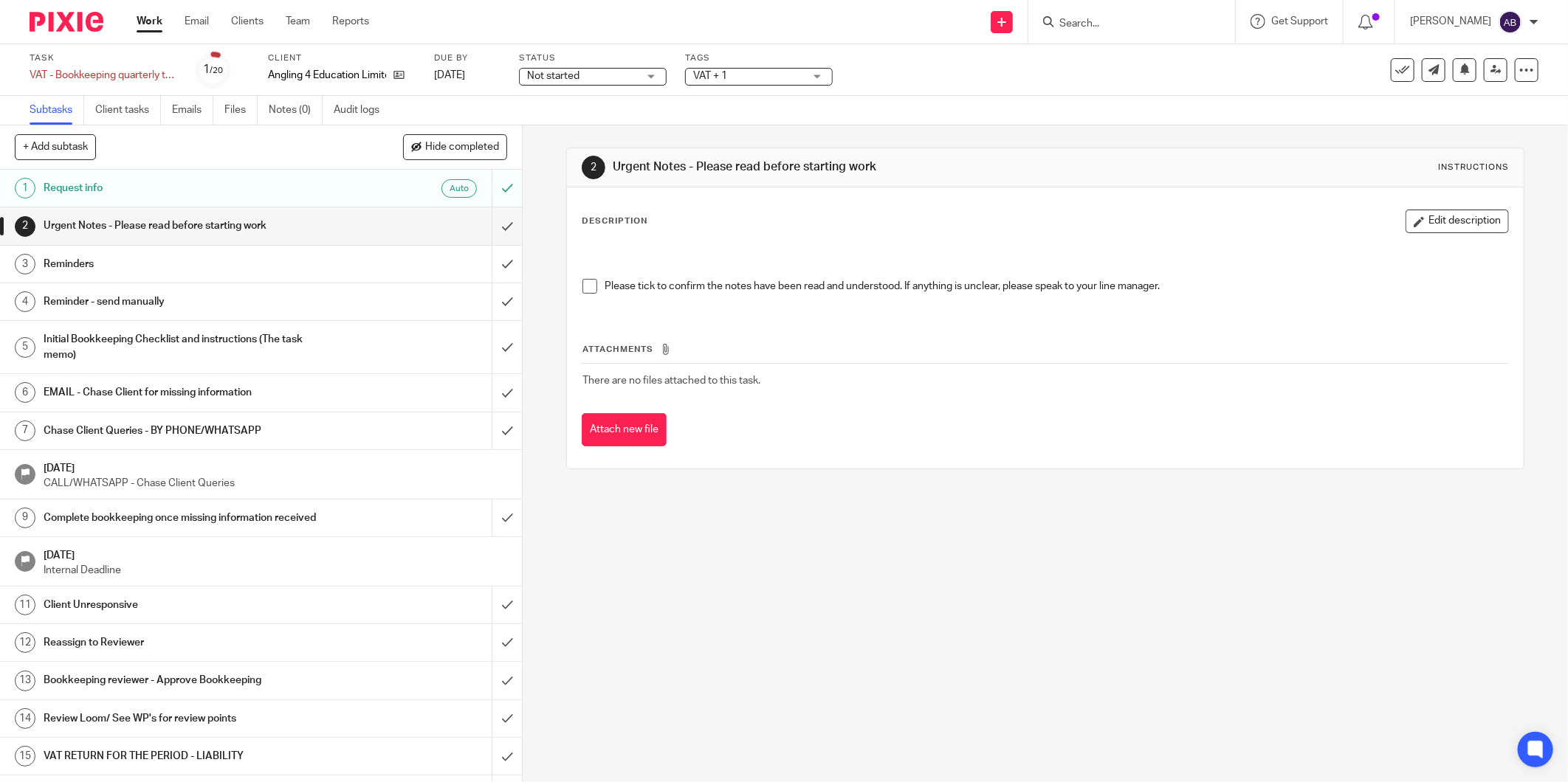
click at [180, 294] on h1 "Reminder - send manually" at bounding box center [187, 301] width 289 height 22
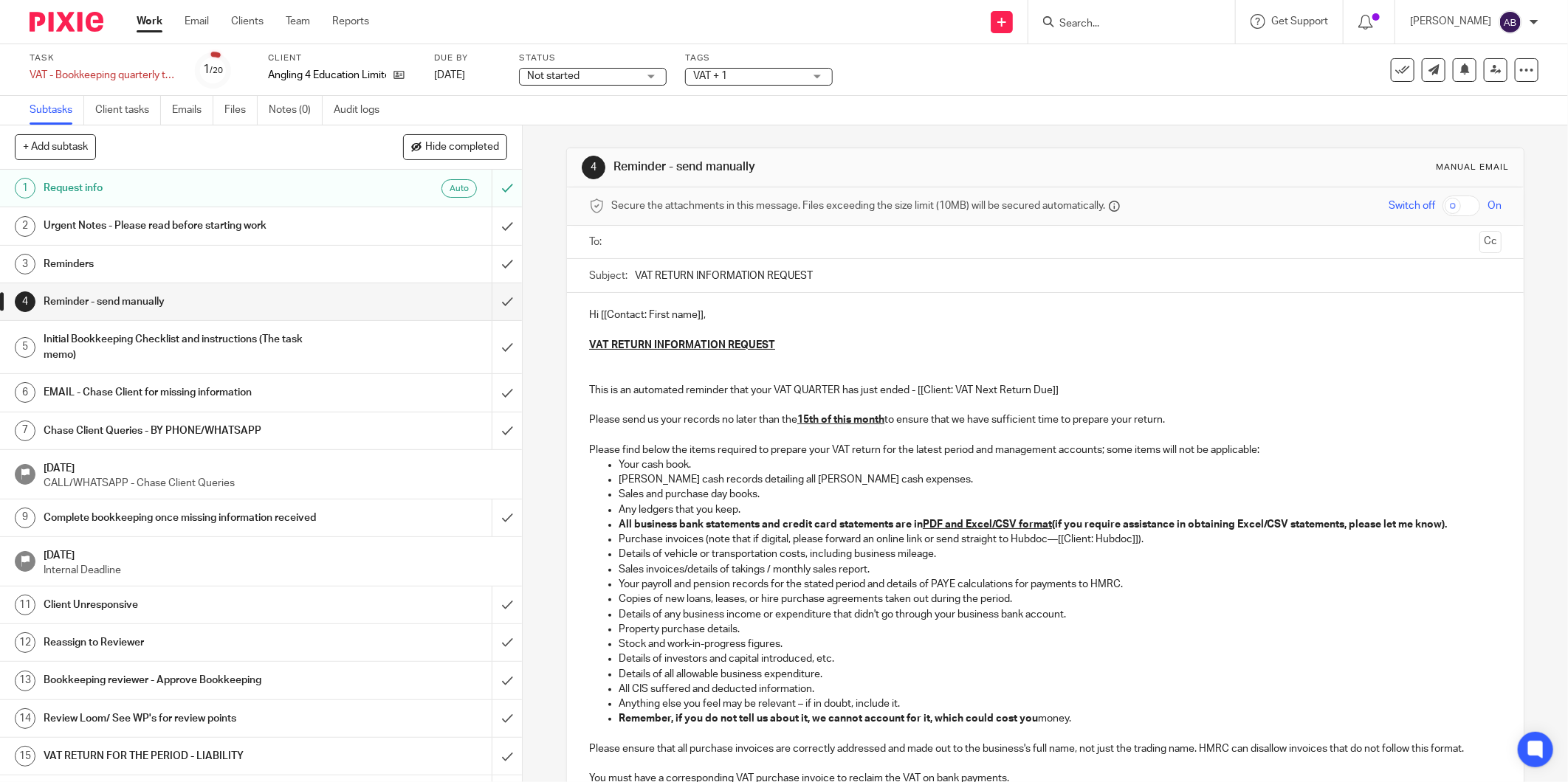
click at [221, 193] on h1 "Request info" at bounding box center [187, 188] width 289 height 22
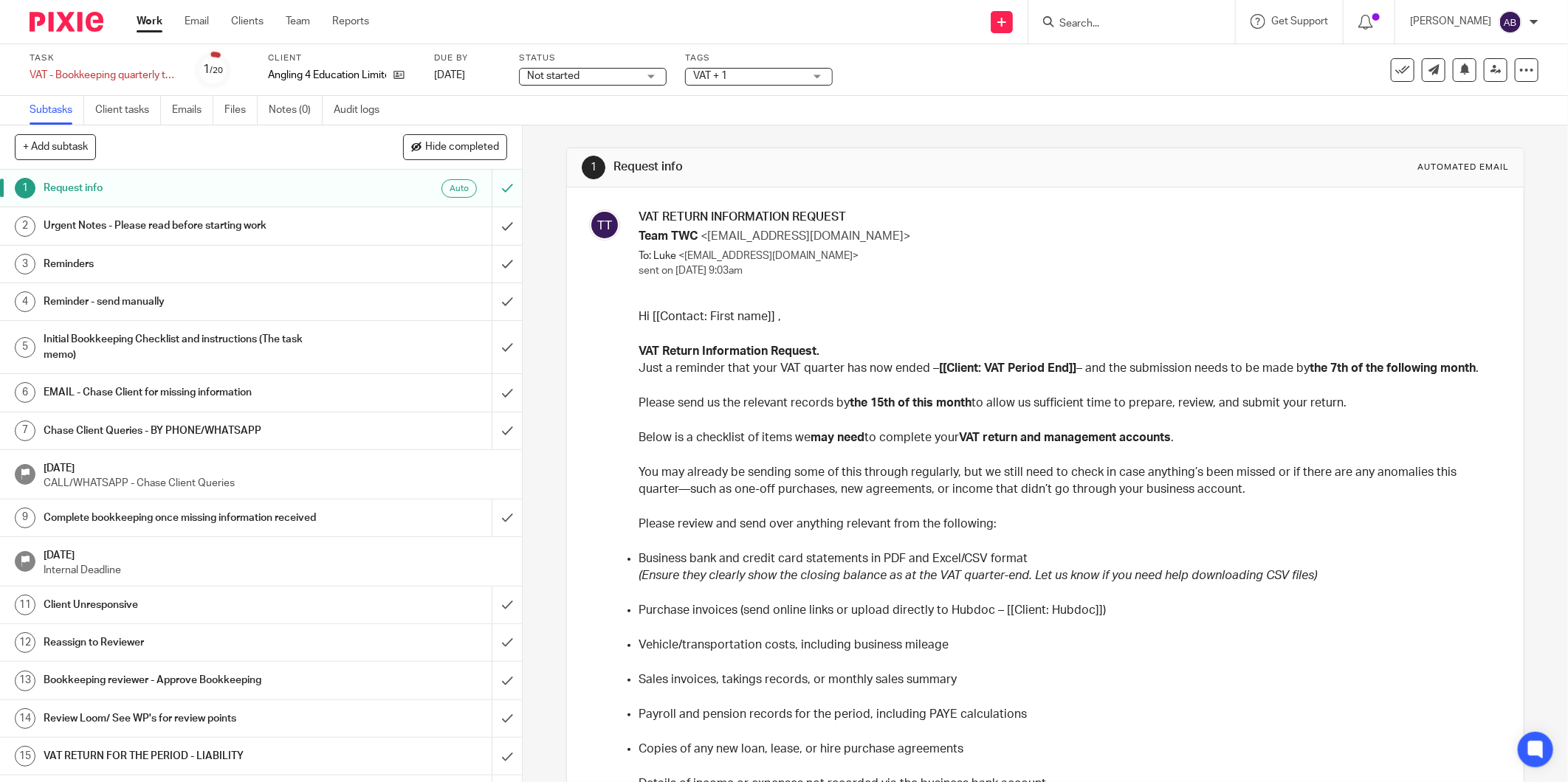
click at [188, 297] on h1 "Reminder - send manually" at bounding box center [187, 301] width 289 height 22
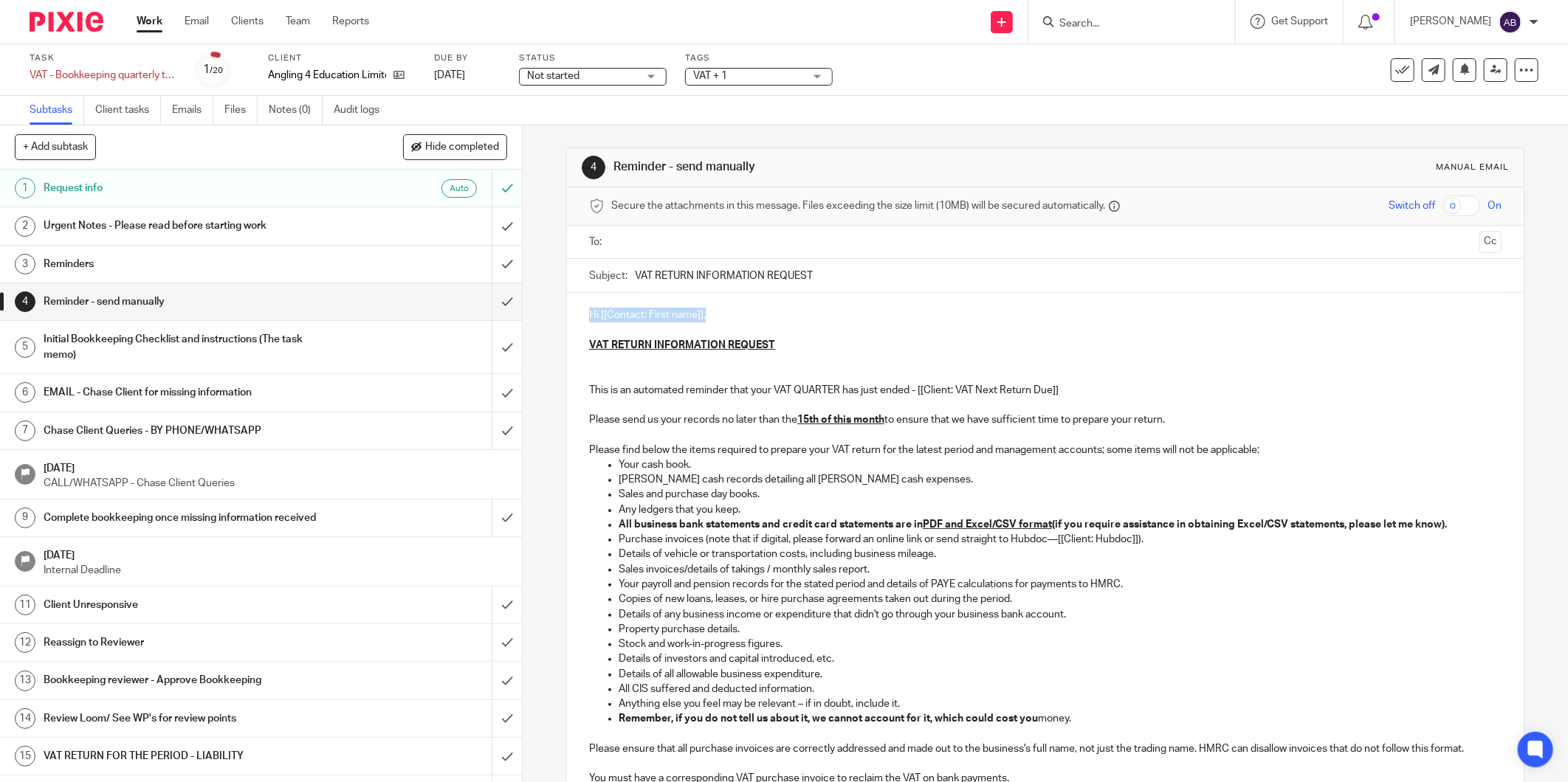
drag, startPoint x: 688, startPoint y: 314, endPoint x: 579, endPoint y: 315, distance: 109.0
click at [579, 315] on div "Hi [[Contact: First name]], VAT RETURN INFORMATION REQUEST This is an automated…" at bounding box center [1045, 672] width 957 height 758
click at [640, 242] on input "text" at bounding box center [1045, 243] width 857 height 17
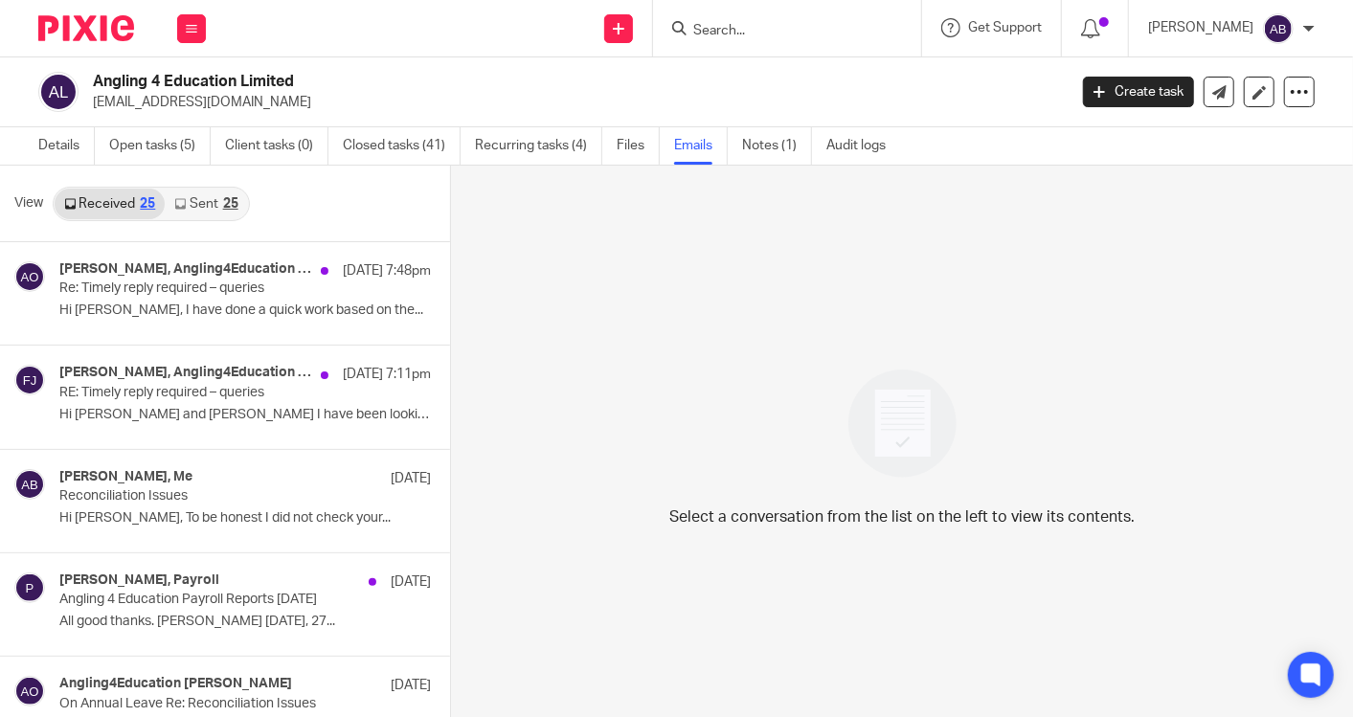
click at [213, 196] on link "Sent 25" at bounding box center [206, 204] width 82 height 31
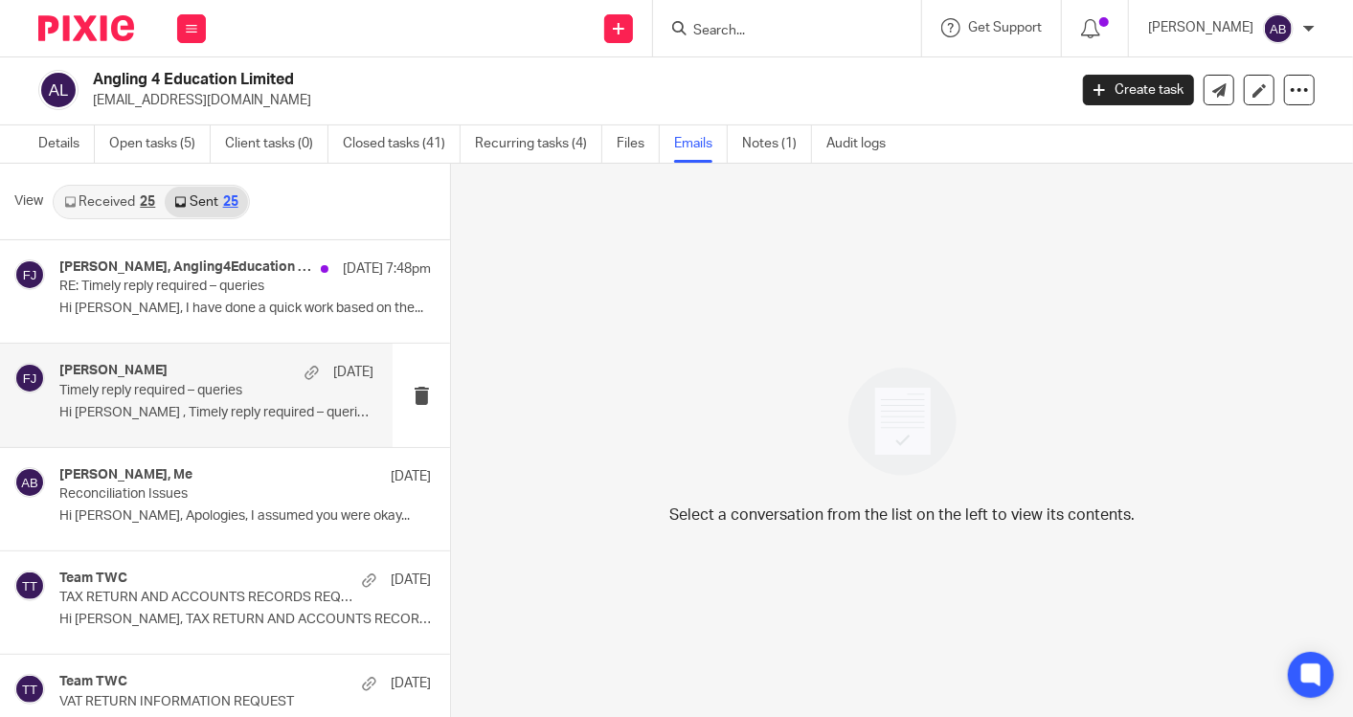
click at [209, 409] on p "Hi [PERSON_NAME] , Timely reply required – queries..." at bounding box center [216, 413] width 314 height 16
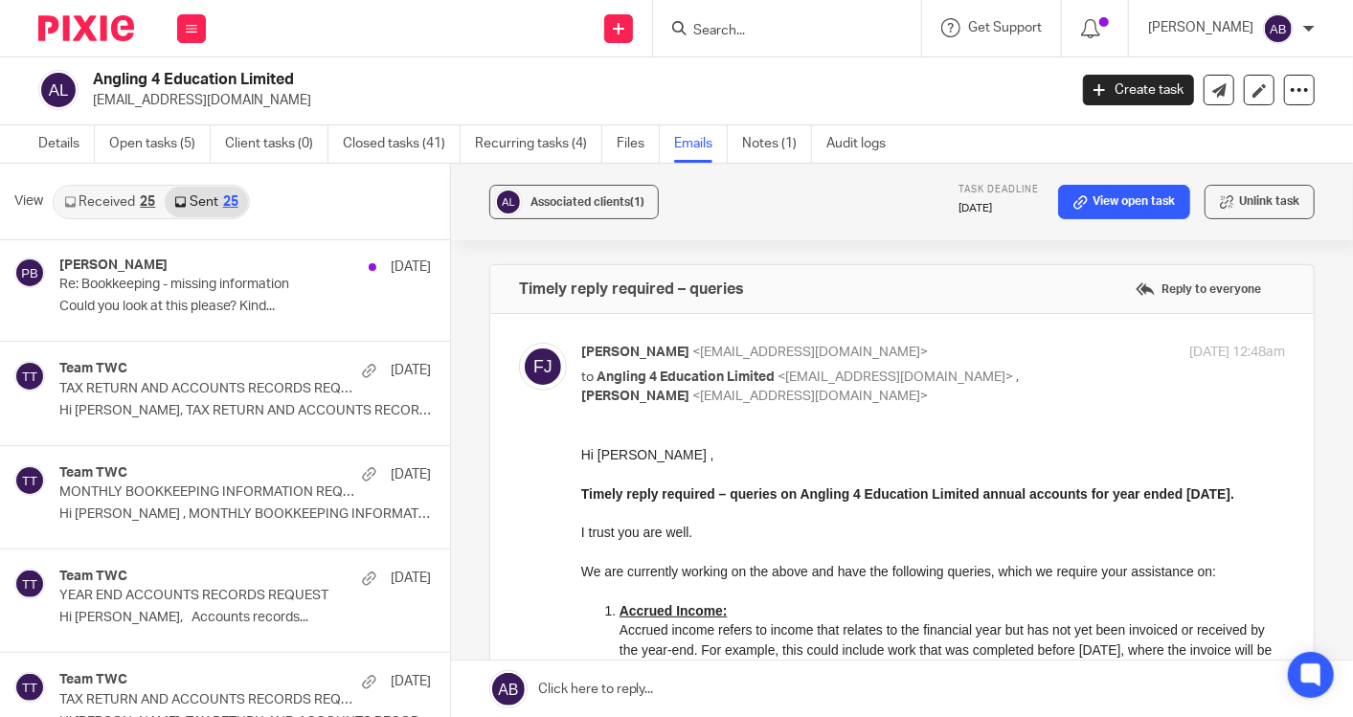
scroll to position [2021, 0]
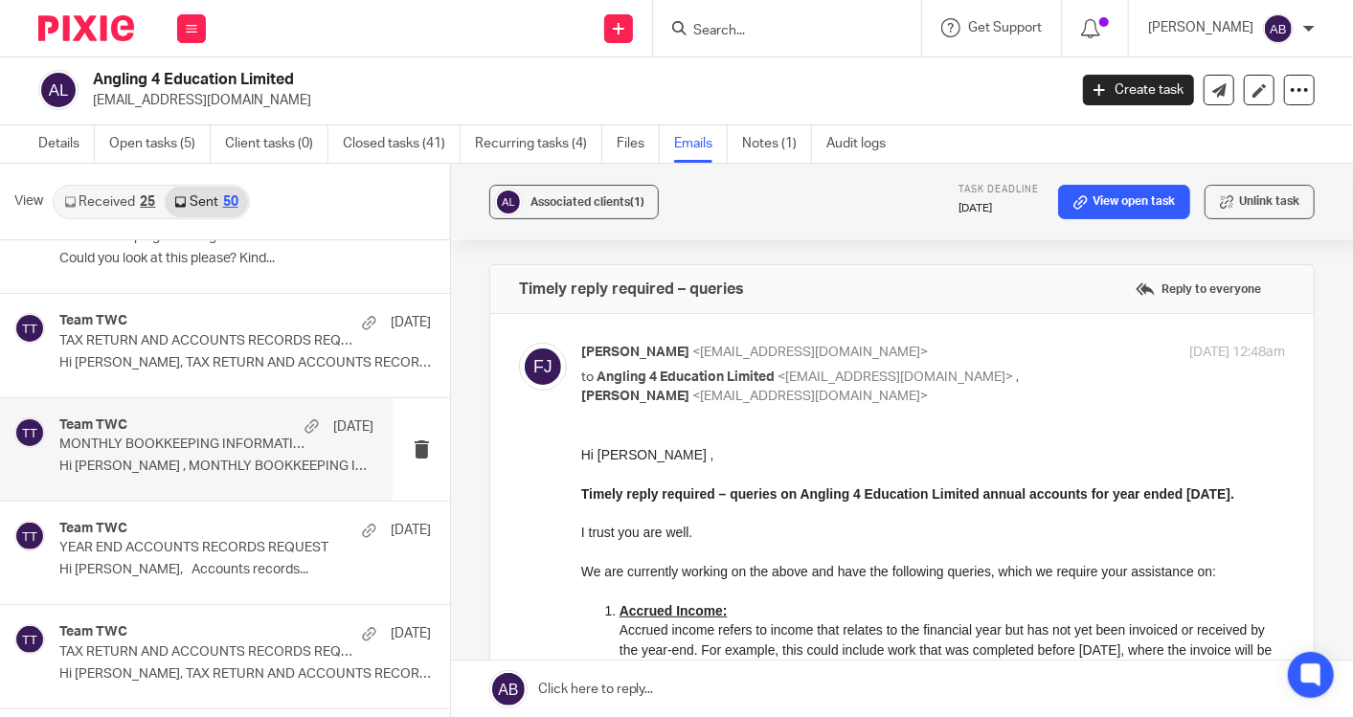
click at [171, 464] on p "Hi [PERSON_NAME] , MONTHLY BOOKKEEPING INFORMATION..." at bounding box center [216, 467] width 314 height 16
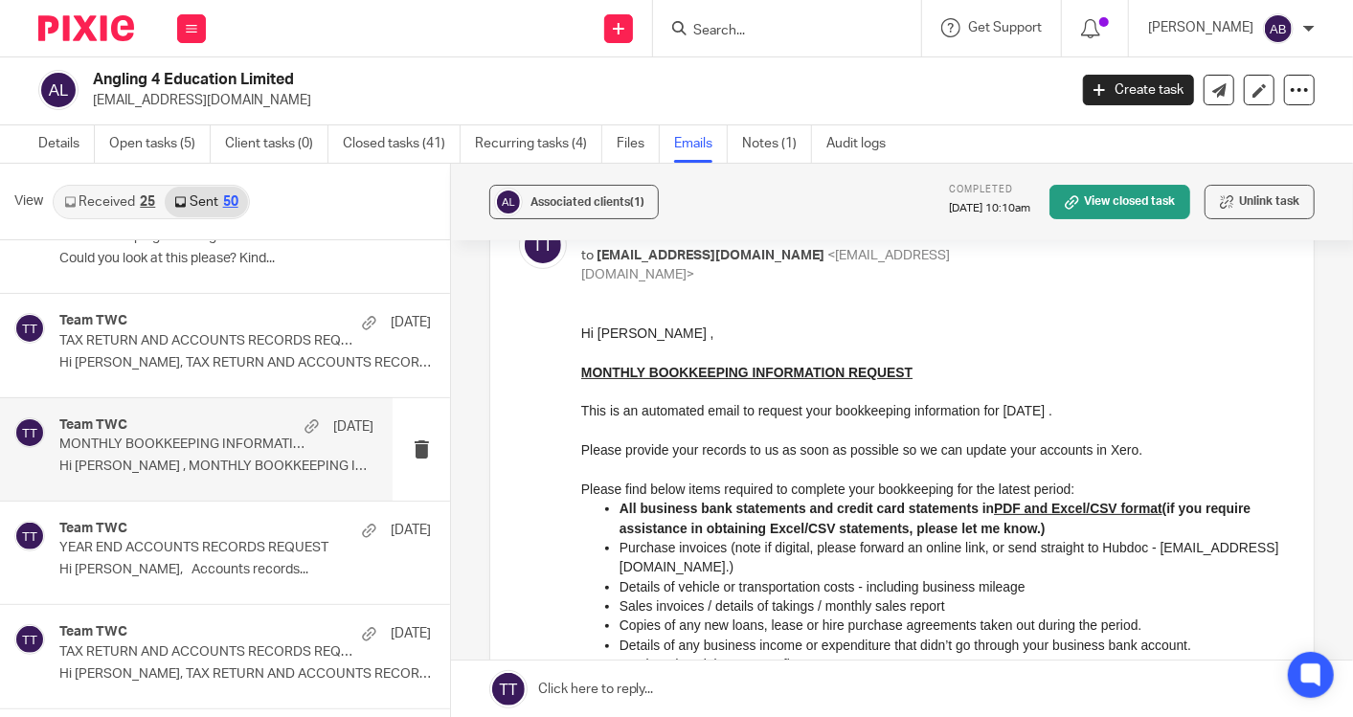
scroll to position [106, 0]
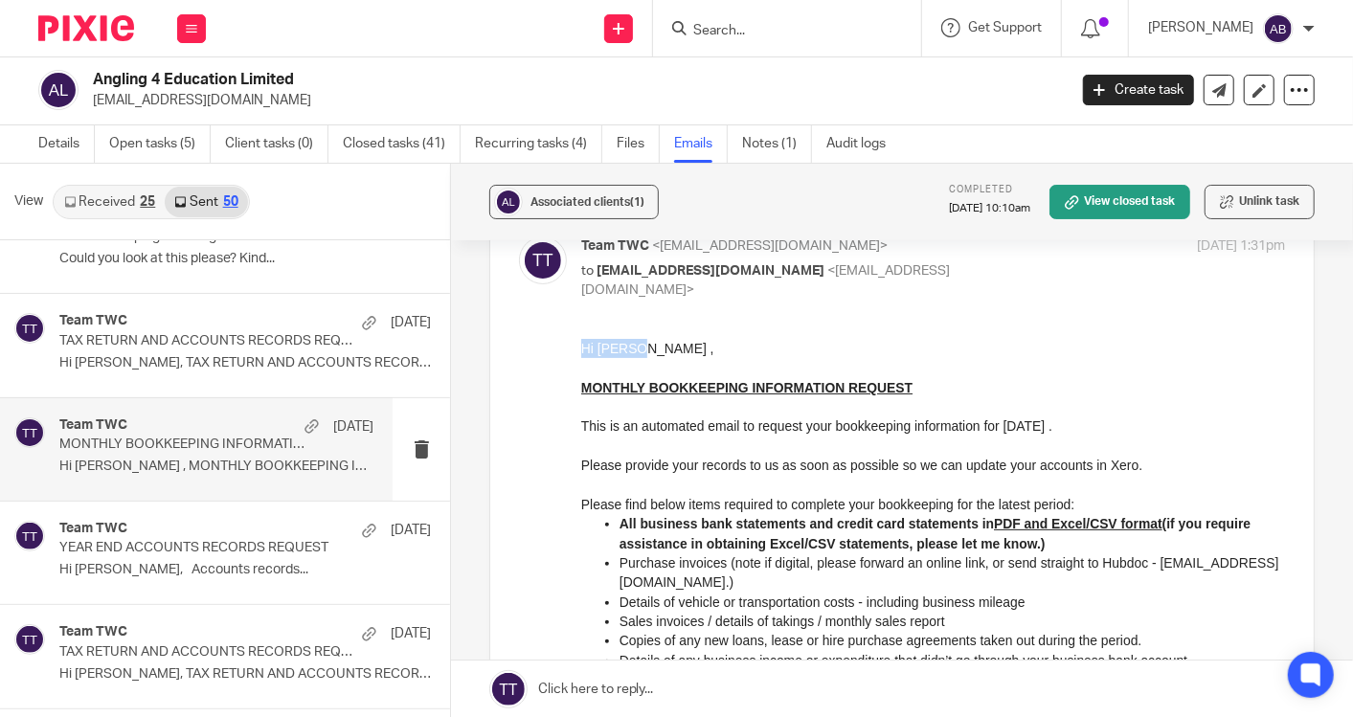
drag, startPoint x: 639, startPoint y: 350, endPoint x: 568, endPoint y: 333, distance: 72.9
copy p "Hi [PERSON_NAME] ,"
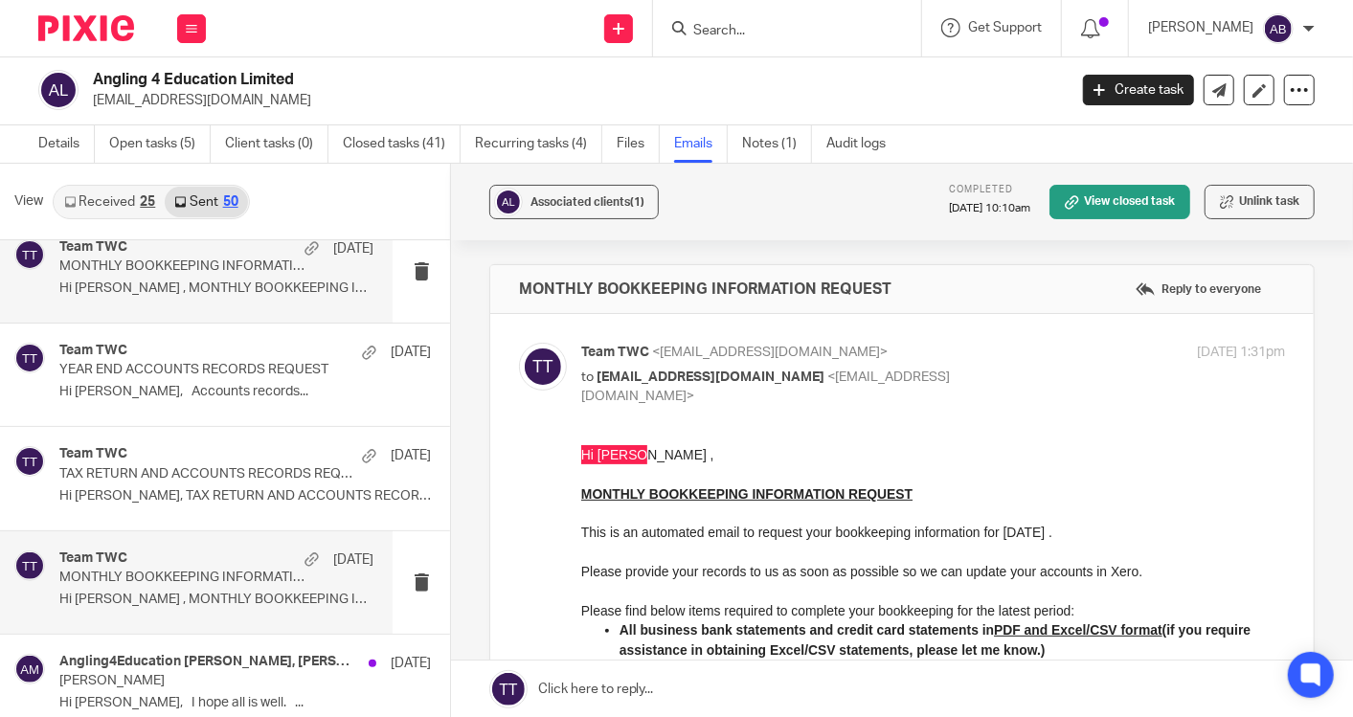
scroll to position [2234, 0]
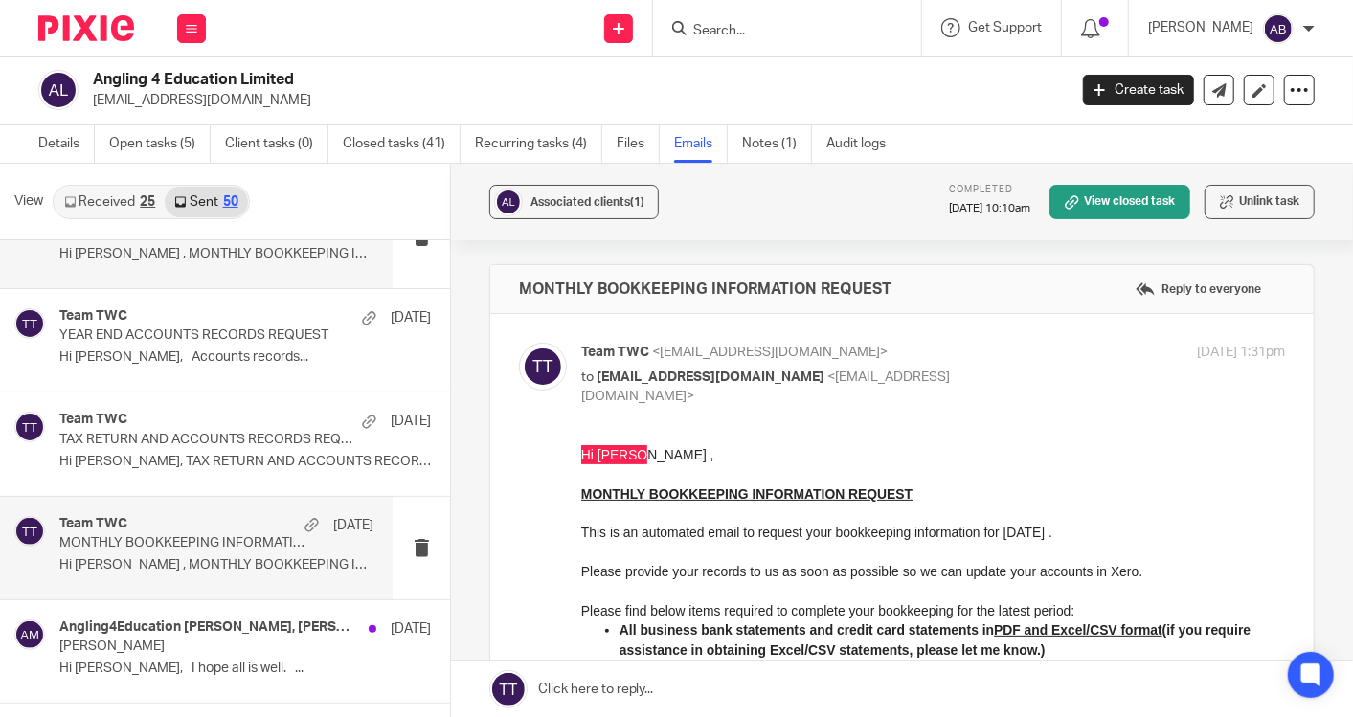
click at [182, 536] on p "MONTHLY BOOKKEEPING INFORMATION REQUEST" at bounding box center [184, 543] width 251 height 16
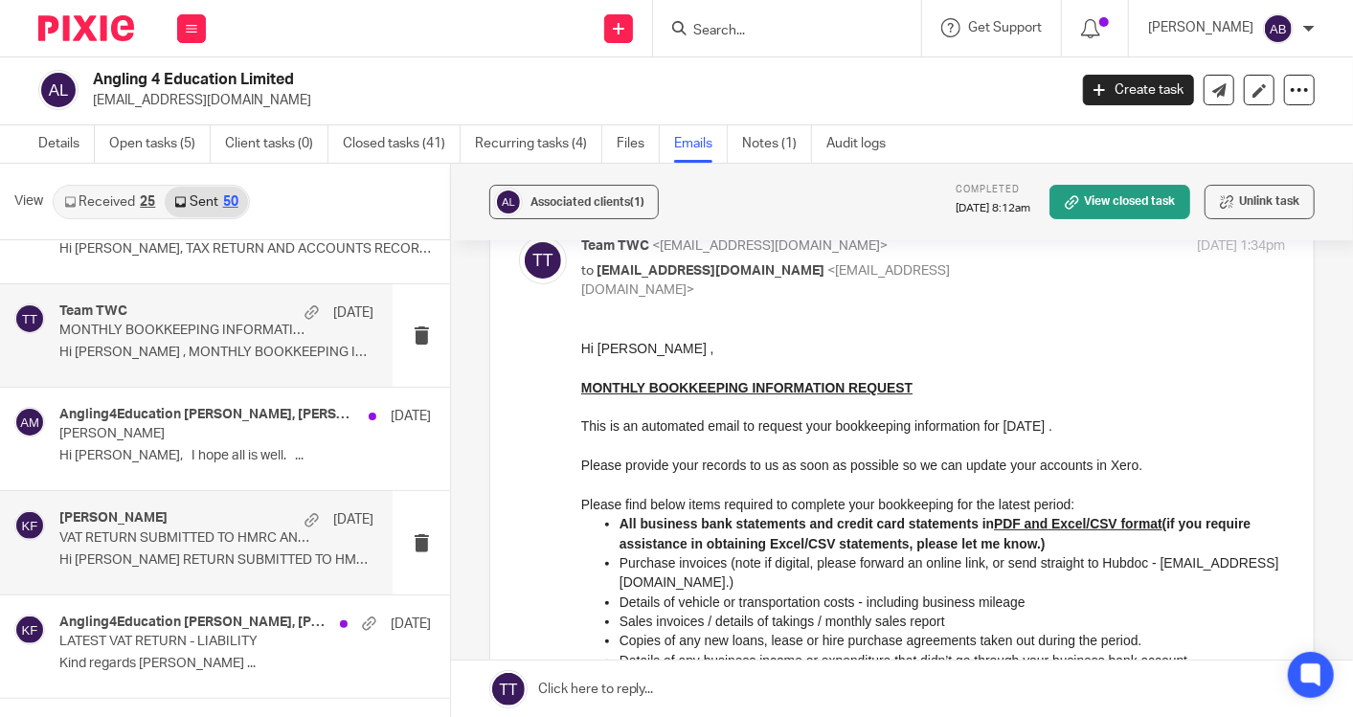
scroll to position [2553, 0]
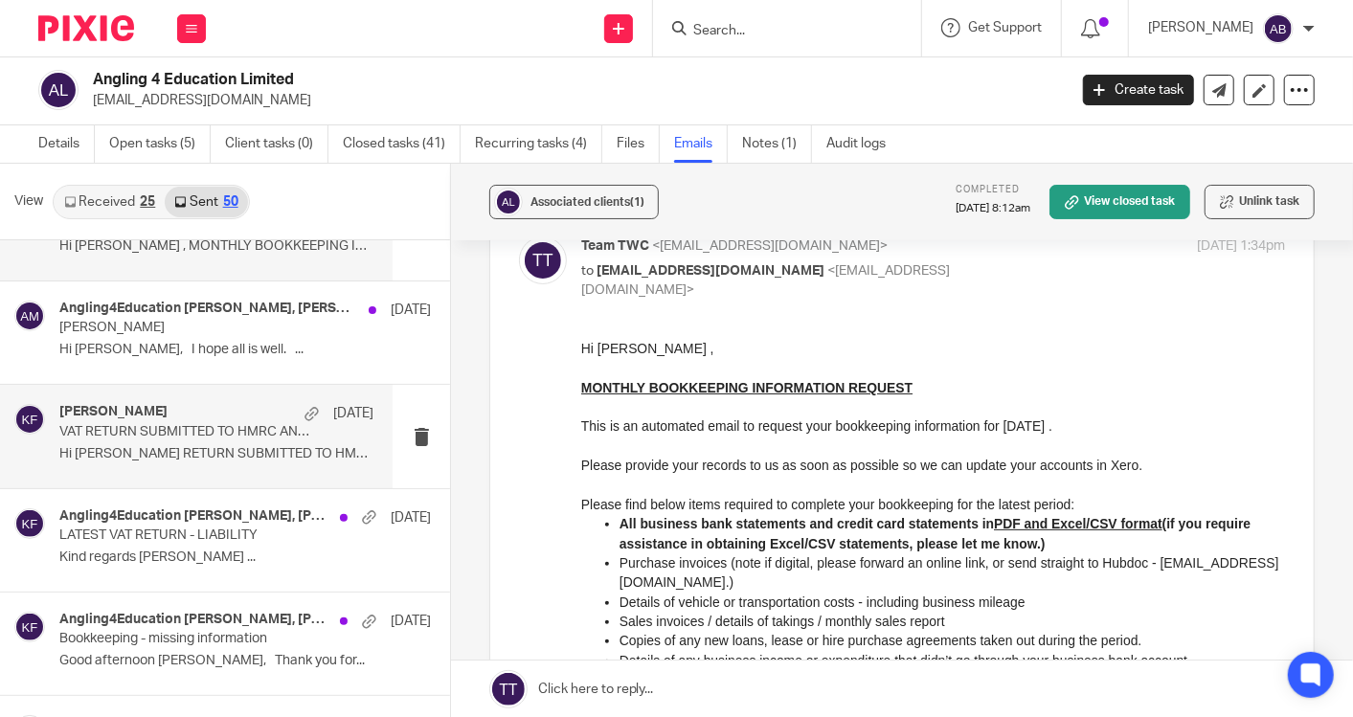
click at [185, 446] on p "Hi [PERSON_NAME] RETURN SUBMITTED TO HMRC AND..." at bounding box center [216, 454] width 314 height 16
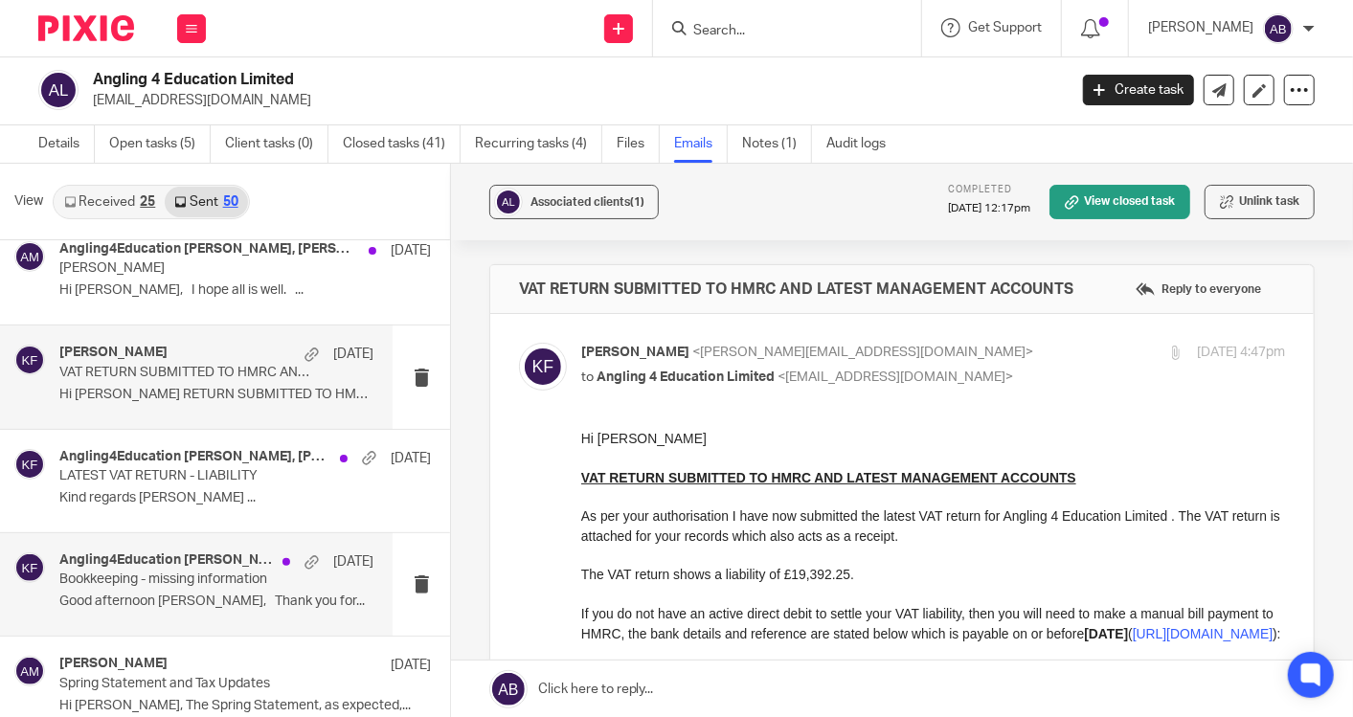
scroll to position [2659, 0]
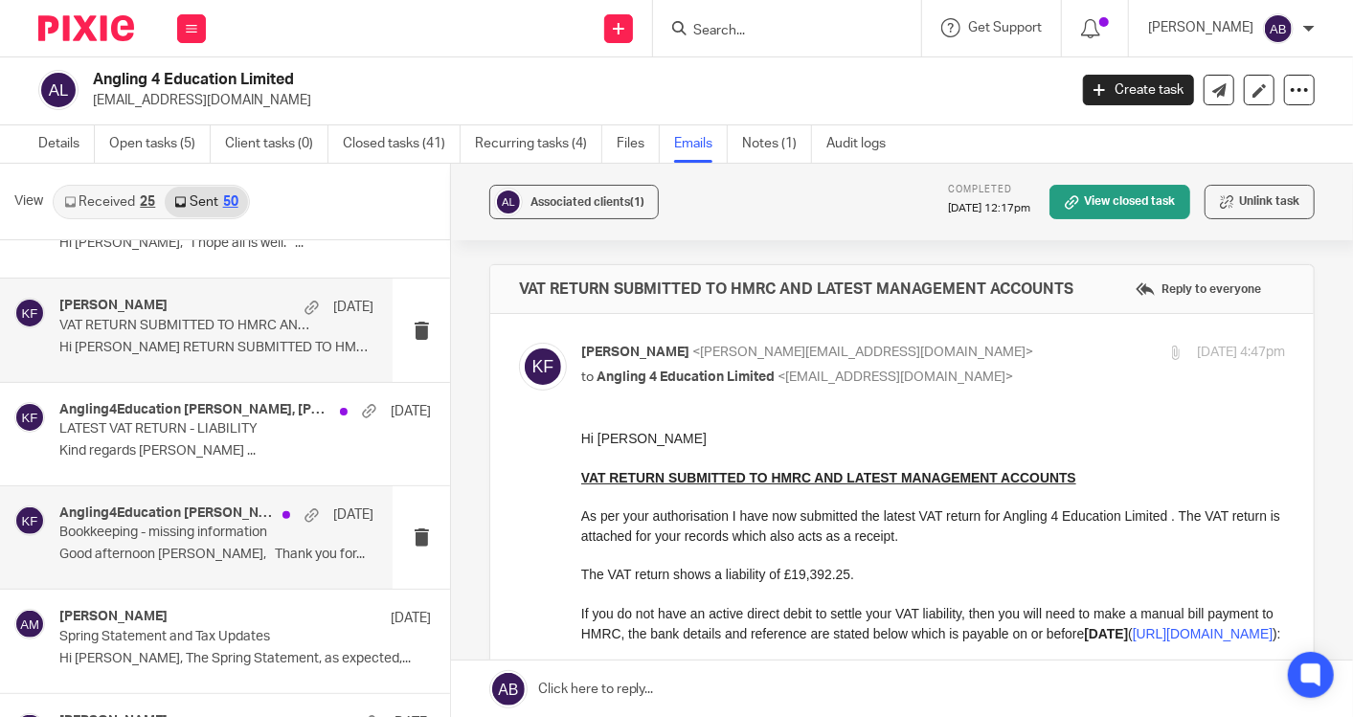
click at [160, 547] on p "Good afternoon [PERSON_NAME], Thank you for..." at bounding box center [216, 555] width 314 height 16
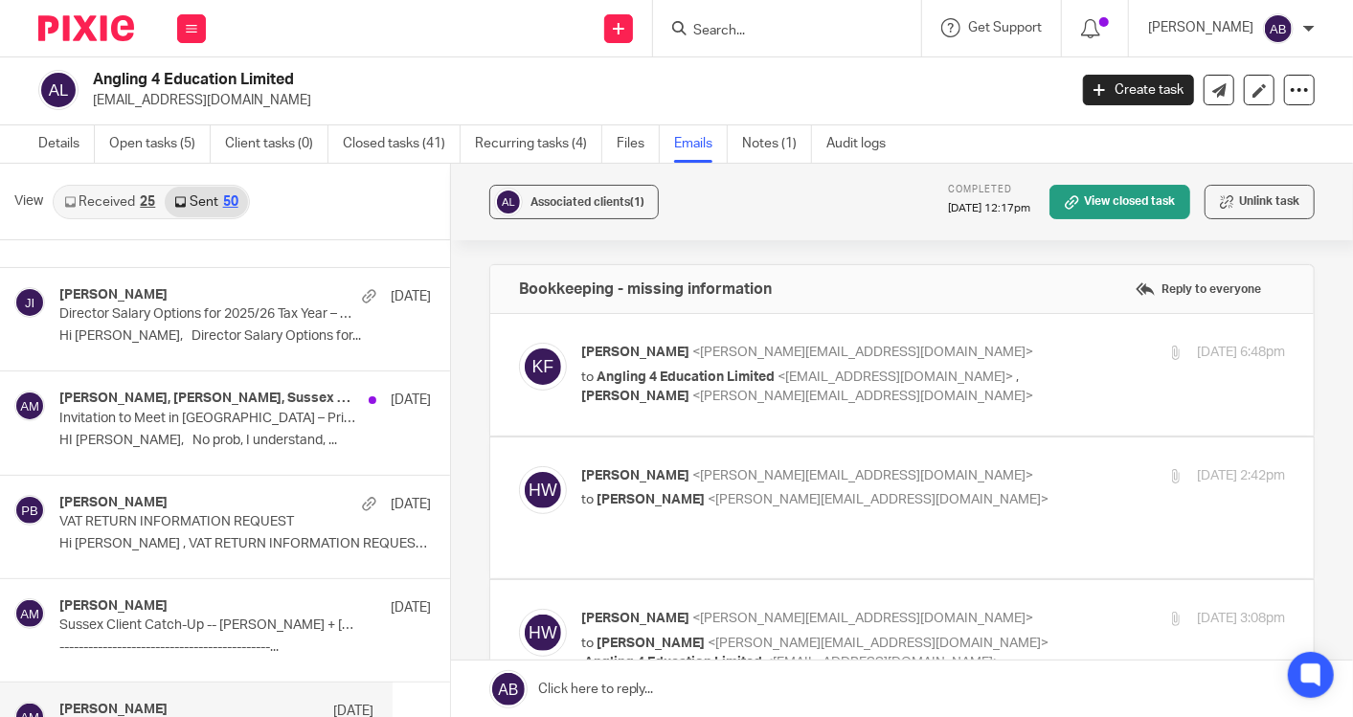
scroll to position [2979, 0]
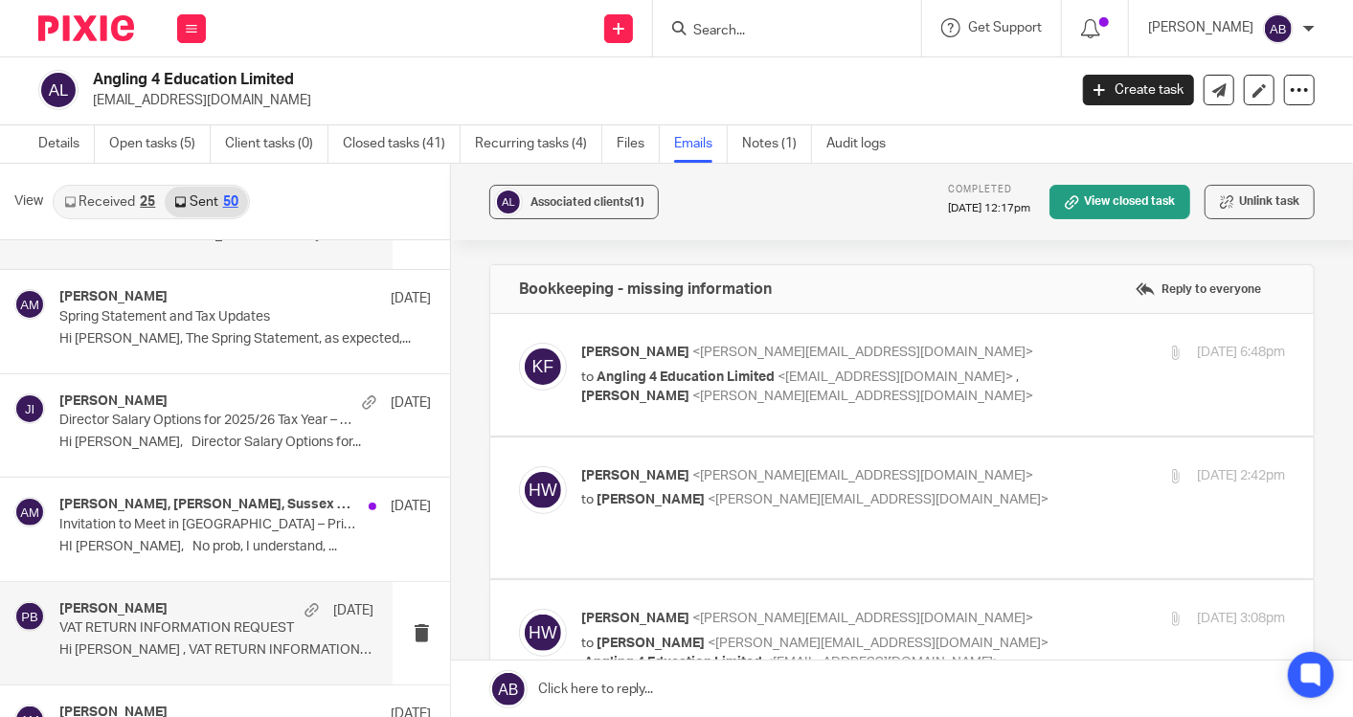
click at [171, 621] on p "VAT RETURN INFORMATION REQUEST" at bounding box center [184, 628] width 251 height 16
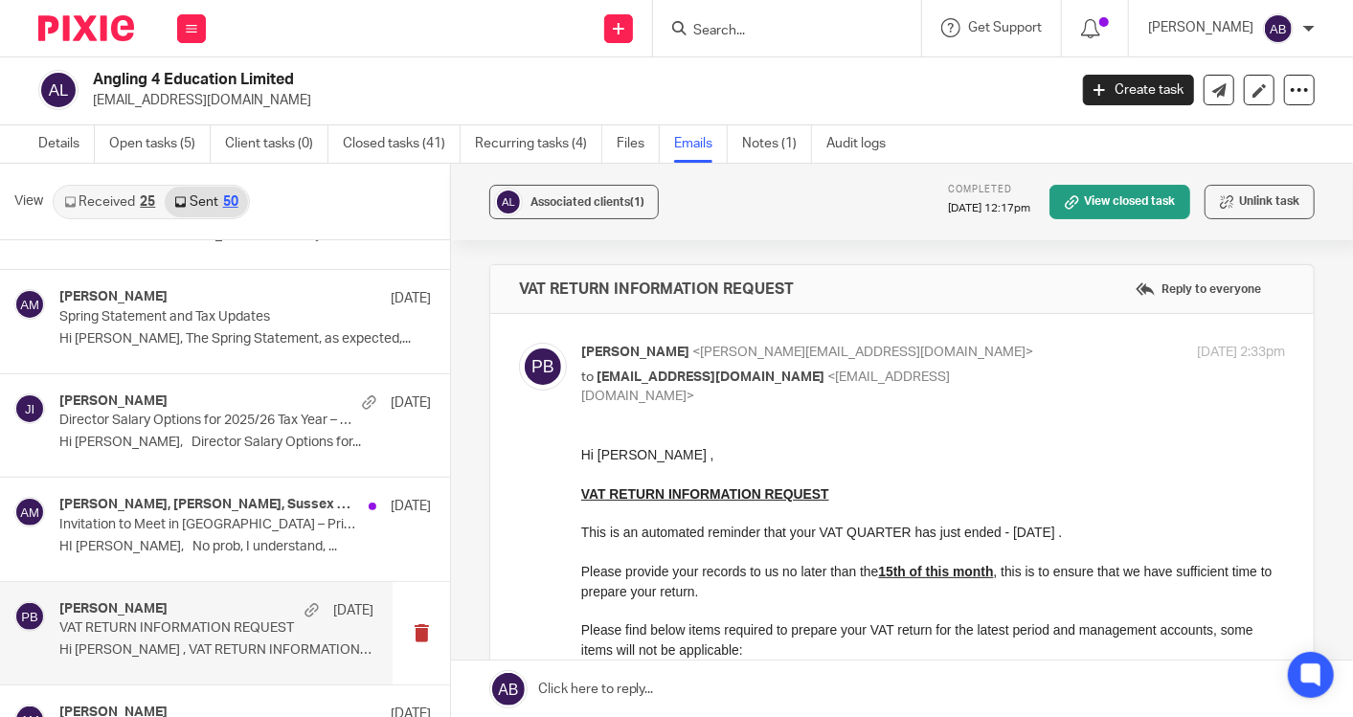
scroll to position [0, 0]
